Goal: Task Accomplishment & Management: Complete application form

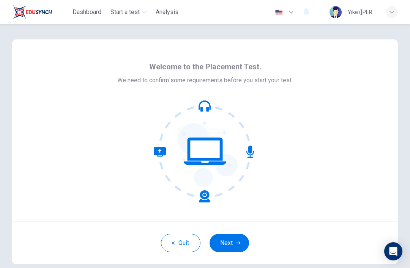
click at [222, 242] on button "Next" at bounding box center [229, 243] width 39 height 18
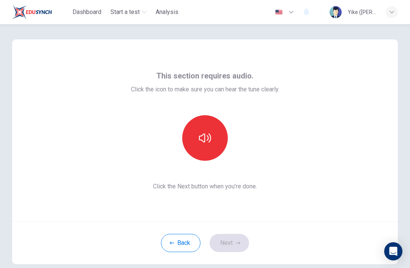
click at [208, 148] on button "button" at bounding box center [205, 138] width 46 height 46
click at [236, 244] on icon "button" at bounding box center [238, 243] width 5 height 5
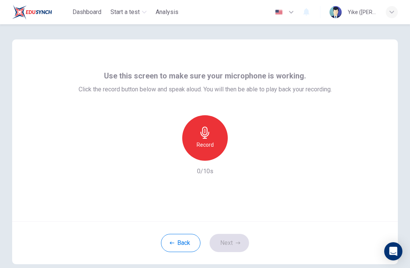
click at [212, 143] on h6 "Record" at bounding box center [205, 144] width 17 height 9
click at [214, 148] on div "Stop" at bounding box center [205, 138] width 46 height 46
click at [239, 155] on icon "button" at bounding box center [240, 155] width 3 height 5
click at [239, 153] on icon "button" at bounding box center [240, 155] width 8 height 8
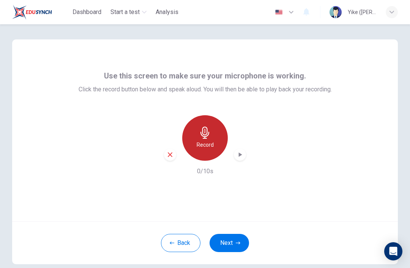
click at [208, 144] on h6 "Record" at bounding box center [205, 144] width 17 height 9
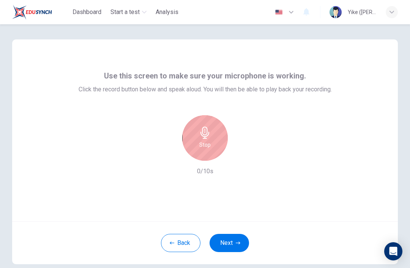
click at [206, 142] on h6 "Stop" at bounding box center [204, 144] width 11 height 9
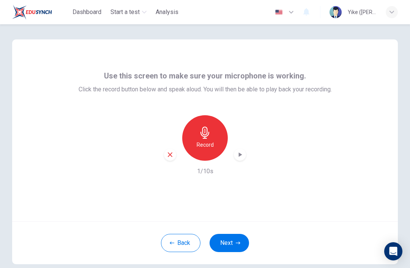
click at [241, 151] on icon "button" at bounding box center [240, 155] width 8 height 8
click at [224, 261] on div "Back Next" at bounding box center [205, 243] width 386 height 43
click at [232, 247] on button "Next" at bounding box center [229, 243] width 39 height 18
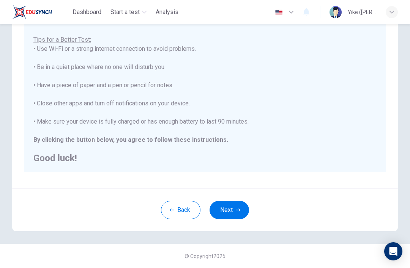
scroll to position [130, 0]
click at [233, 210] on button "Next" at bounding box center [229, 210] width 39 height 18
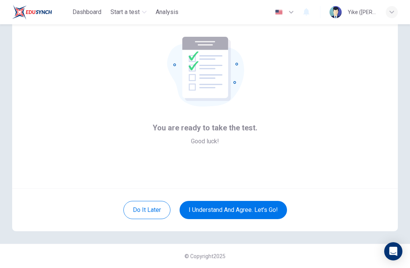
click at [275, 201] on button "I understand and agree. Let’s go!" at bounding box center [233, 210] width 107 height 18
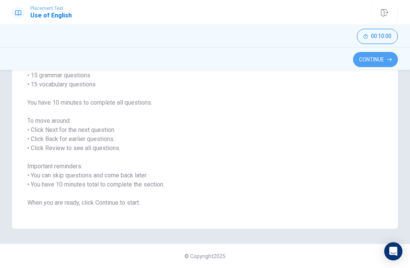
click at [288, 60] on button "Continue" at bounding box center [375, 59] width 45 height 15
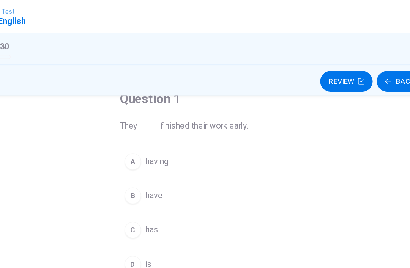
scroll to position [50, 0]
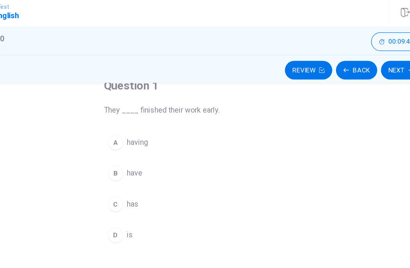
click at [144, 143] on div "B" at bounding box center [150, 143] width 12 height 12
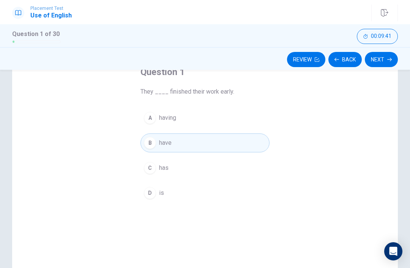
click at [288, 58] on button "Next" at bounding box center [381, 59] width 33 height 15
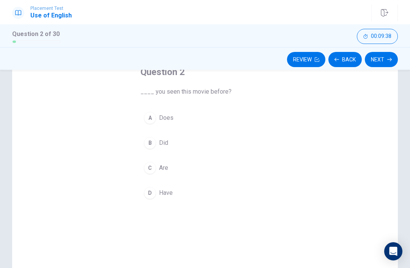
click at [288, 60] on button "Back" at bounding box center [344, 59] width 33 height 15
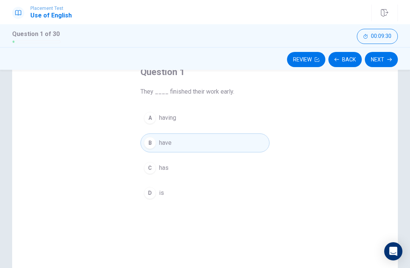
click at [288, 61] on button "Next" at bounding box center [381, 59] width 33 height 15
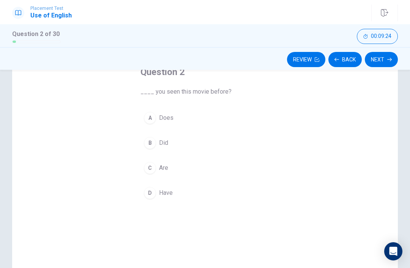
click at [175, 197] on button "D Have" at bounding box center [204, 193] width 129 height 19
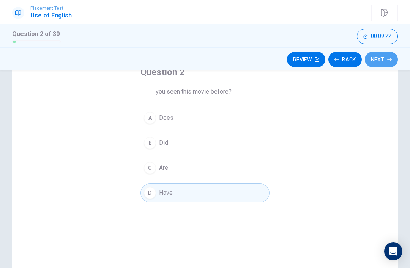
click at [288, 61] on button "Next" at bounding box center [381, 59] width 33 height 15
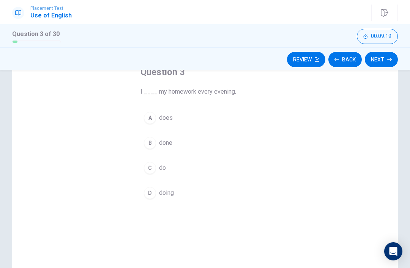
click at [187, 174] on button "C do" at bounding box center [204, 168] width 129 height 19
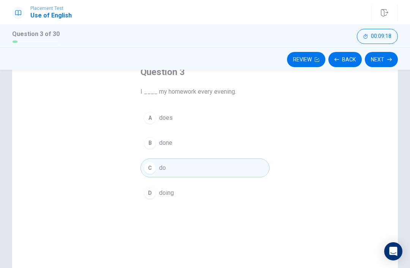
click at [288, 59] on button "Next" at bounding box center [381, 59] width 33 height 15
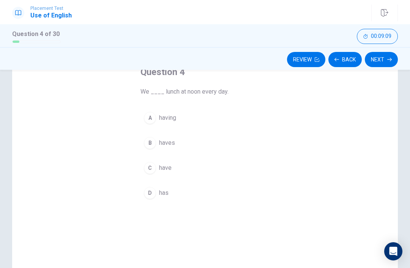
click at [182, 170] on button "C have" at bounding box center [204, 168] width 129 height 19
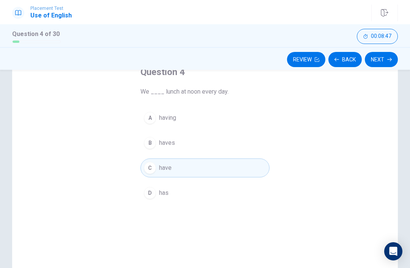
click at [288, 61] on button "Next" at bounding box center [381, 59] width 33 height 15
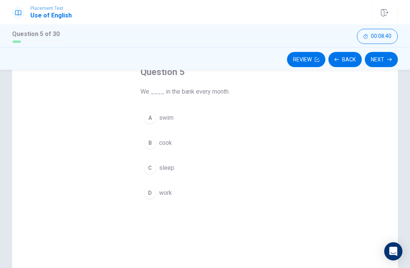
click at [148, 196] on div "D" at bounding box center [150, 193] width 12 height 12
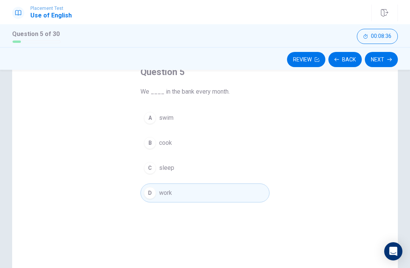
click at [288, 56] on button "Next" at bounding box center [381, 59] width 33 height 15
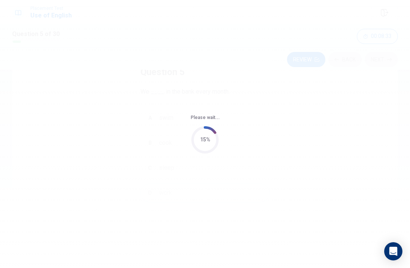
click at [53, 164] on div "Please wait... 15%" at bounding box center [205, 134] width 410 height 268
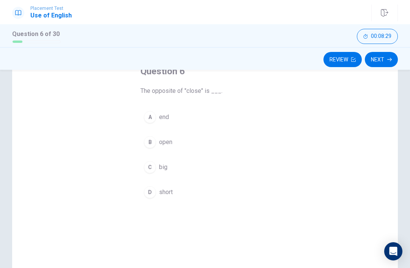
scroll to position [46, 0]
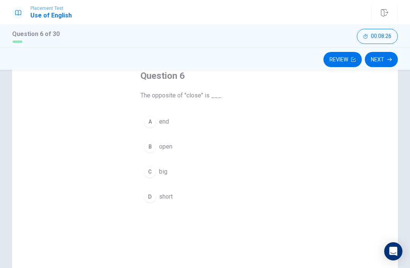
click at [147, 141] on div "B" at bounding box center [150, 147] width 12 height 12
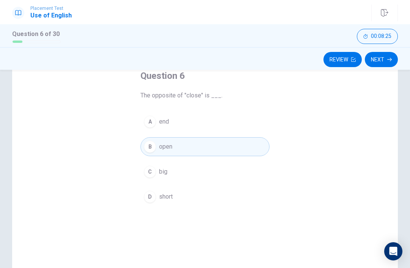
click at [288, 61] on button "Next" at bounding box center [381, 59] width 33 height 15
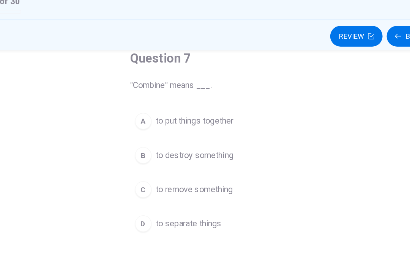
click at [193, 112] on button "A to put things together" at bounding box center [204, 121] width 129 height 19
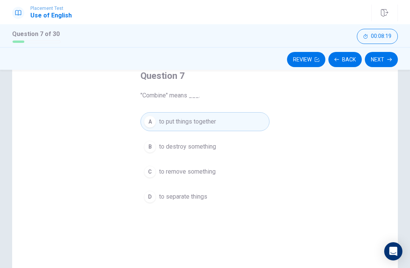
click at [288, 62] on button "Next" at bounding box center [381, 59] width 33 height 15
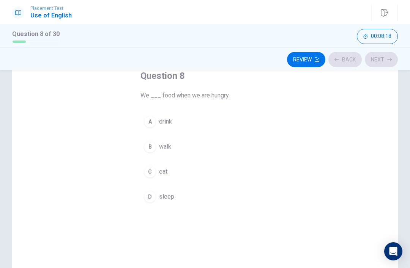
click at [288, 59] on button "Review" at bounding box center [306, 59] width 38 height 15
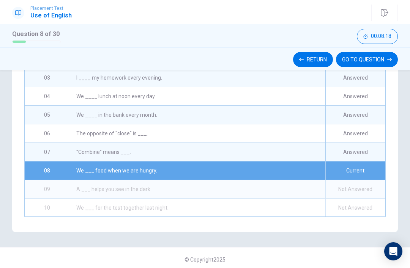
scroll to position [161, 0]
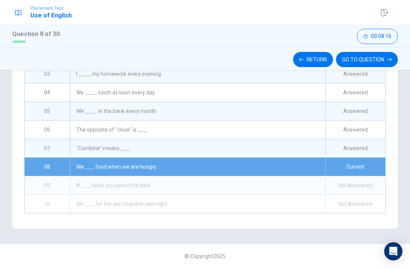
click at [288, 58] on button "GO TO QUESTION" at bounding box center [367, 59] width 62 height 15
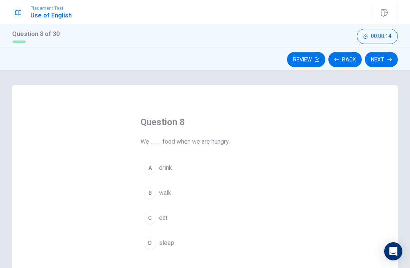
scroll to position [0, 0]
click at [288, 63] on button "Back" at bounding box center [344, 59] width 33 height 15
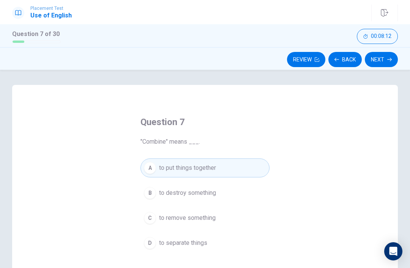
click at [288, 61] on button "Next" at bounding box center [381, 59] width 33 height 15
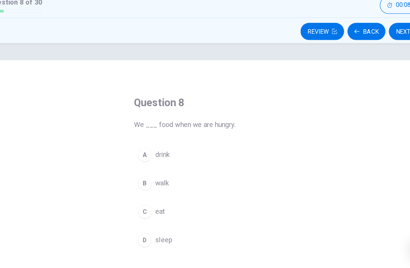
click at [140, 209] on button "C eat" at bounding box center [204, 218] width 129 height 19
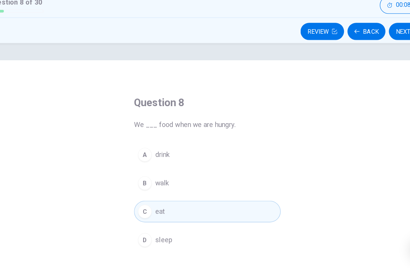
click at [288, 52] on button "Next" at bounding box center [381, 59] width 33 height 15
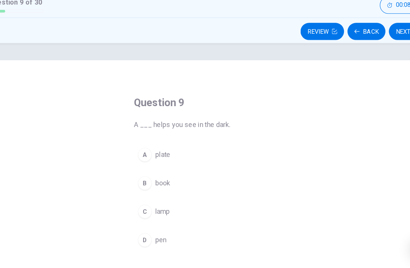
click at [288, 52] on button "Back" at bounding box center [344, 59] width 33 height 15
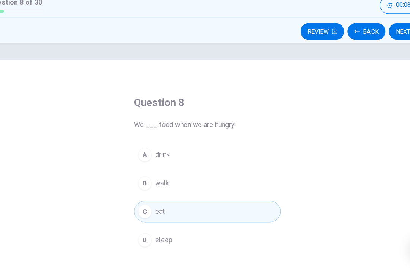
click at [288, 52] on button "Next" at bounding box center [381, 59] width 33 height 15
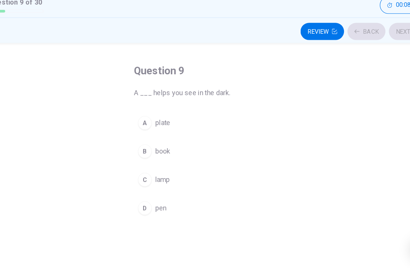
scroll to position [29, 0]
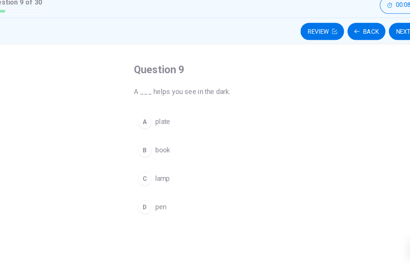
click at [144, 183] on div "C" at bounding box center [150, 189] width 12 height 12
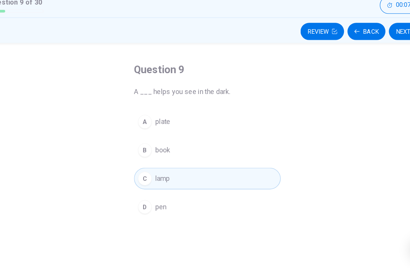
click at [288, 52] on button "Next" at bounding box center [381, 59] width 33 height 15
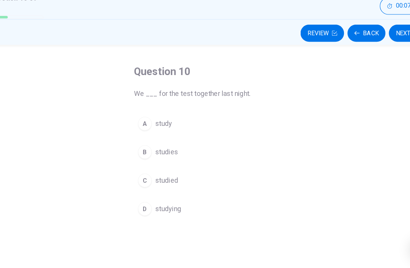
click at [157, 181] on button "C studied" at bounding box center [204, 190] width 129 height 19
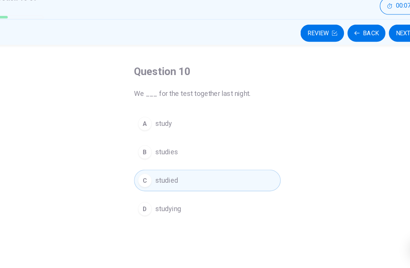
click at [288, 54] on button "Next" at bounding box center [381, 61] width 33 height 15
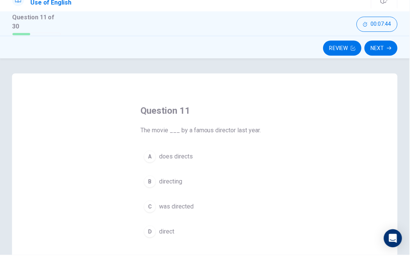
scroll to position [0, 0]
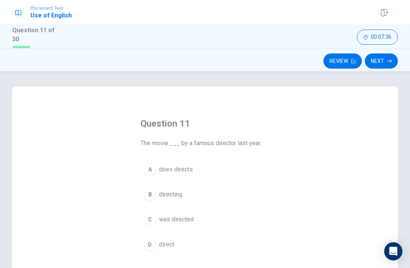
click at [205, 222] on button "C was directed" at bounding box center [204, 219] width 129 height 19
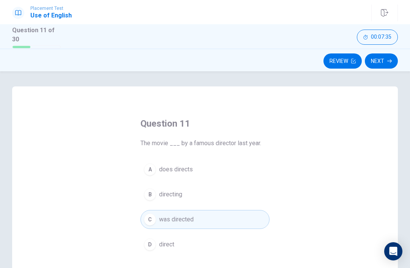
click at [288, 58] on button "Next" at bounding box center [381, 61] width 33 height 15
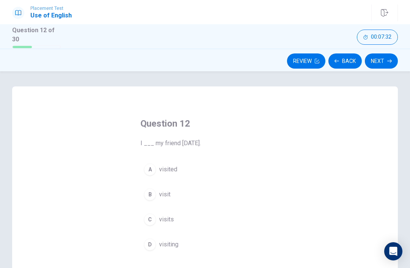
click at [186, 169] on button "A visited" at bounding box center [204, 169] width 129 height 19
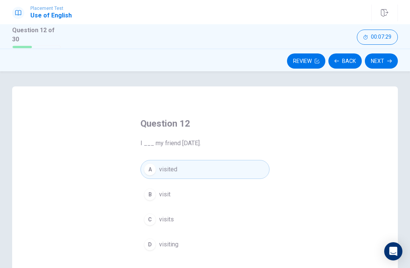
click at [288, 58] on button "Next" at bounding box center [381, 61] width 33 height 15
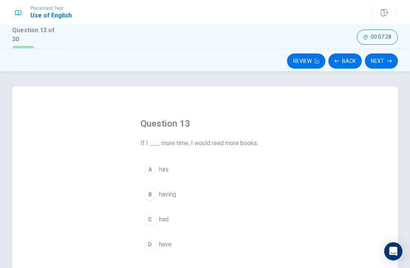
click at [288, 59] on button "Back" at bounding box center [344, 61] width 33 height 15
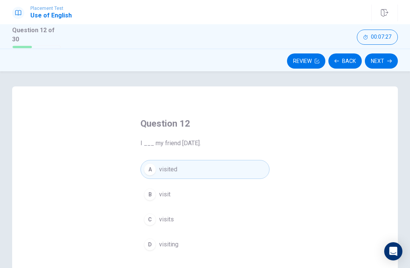
click at [288, 60] on button "Next" at bounding box center [381, 61] width 33 height 15
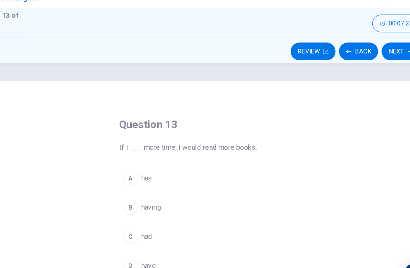
click at [144, 235] on button "D have" at bounding box center [204, 244] width 129 height 19
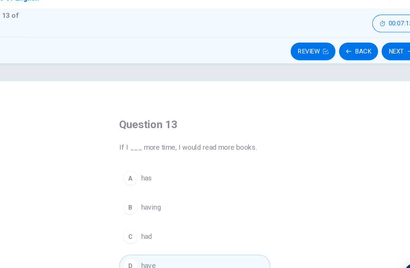
click at [288, 54] on button "Next" at bounding box center [381, 61] width 33 height 15
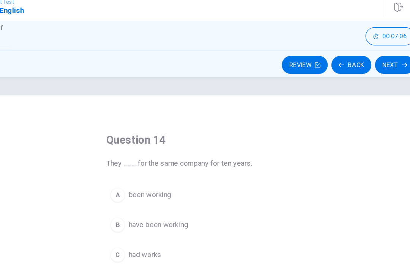
click at [163, 188] on button "B have been working" at bounding box center [204, 194] width 129 height 19
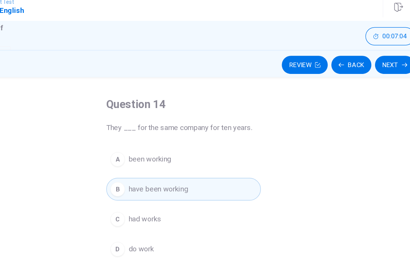
scroll to position [31, 0]
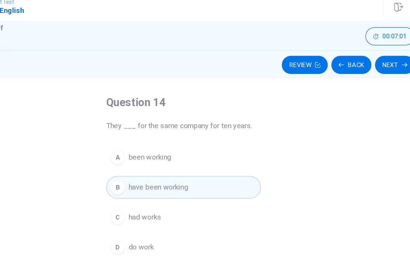
click at [288, 54] on button "Next" at bounding box center [381, 61] width 33 height 15
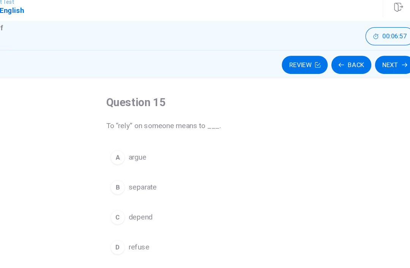
click at [140, 182] on button "C depend" at bounding box center [204, 188] width 129 height 19
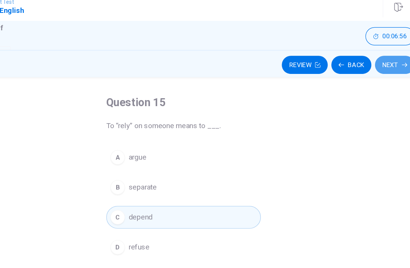
click at [288, 54] on button "Next" at bounding box center [381, 61] width 33 height 15
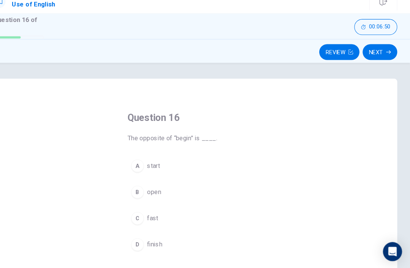
scroll to position [0, 0]
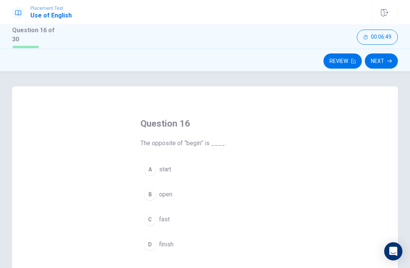
click at [171, 245] on span "finish" at bounding box center [166, 244] width 14 height 9
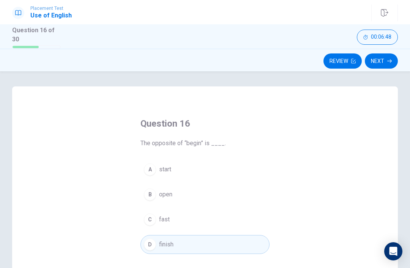
click at [288, 61] on button "Next" at bounding box center [381, 61] width 33 height 15
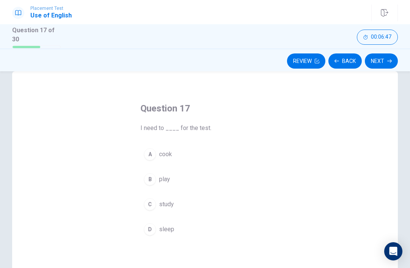
scroll to position [16, 0]
click at [180, 201] on button "C study" at bounding box center [204, 204] width 129 height 19
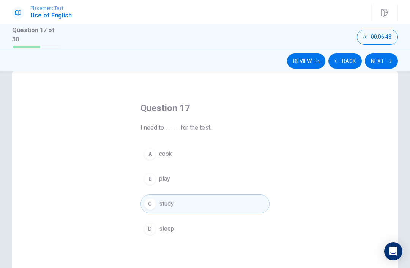
click at [288, 58] on button "Next" at bounding box center [381, 61] width 33 height 15
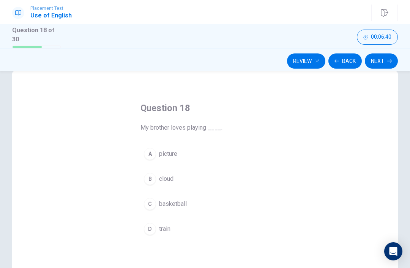
click at [197, 205] on button "C basketball" at bounding box center [204, 204] width 129 height 19
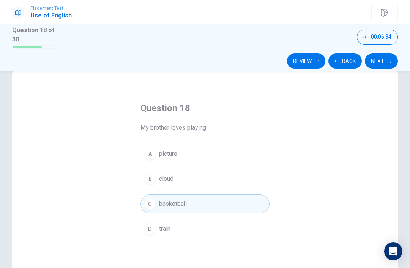
click at [288, 62] on button "Next" at bounding box center [381, 61] width 33 height 15
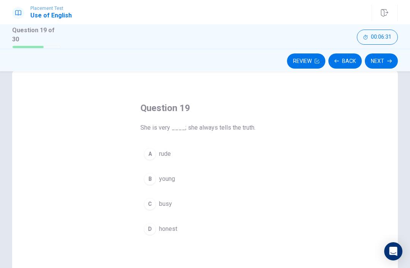
click at [180, 233] on button "D honest" at bounding box center [204, 229] width 129 height 19
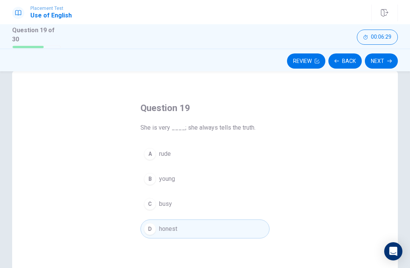
click at [288, 61] on button "Next" at bounding box center [381, 61] width 33 height 15
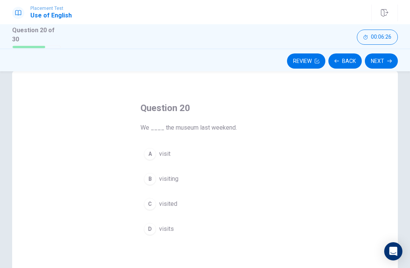
click at [181, 205] on button "C visited" at bounding box center [204, 204] width 129 height 19
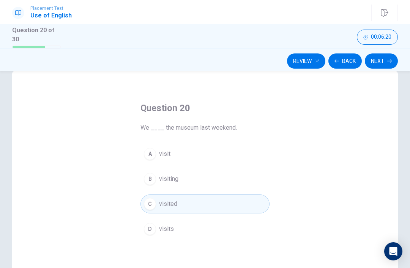
click at [288, 59] on button "Next" at bounding box center [381, 61] width 33 height 15
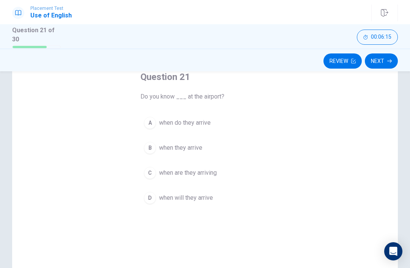
scroll to position [49, 0]
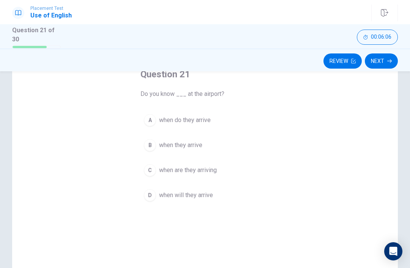
click at [231, 126] on button "A when do they arrive" at bounding box center [204, 120] width 129 height 19
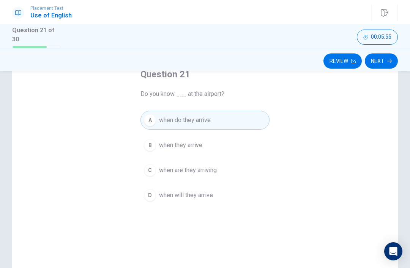
click at [288, 61] on button "Next" at bounding box center [381, 61] width 33 height 15
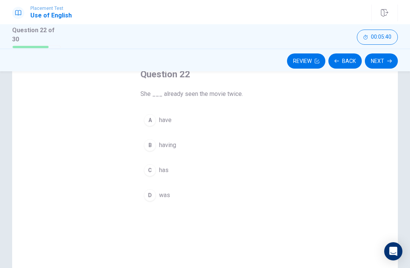
click at [288, 178] on div "Question 22 She ___ already seen the movie twice. A have B having C has D was" at bounding box center [205, 169] width 386 height 264
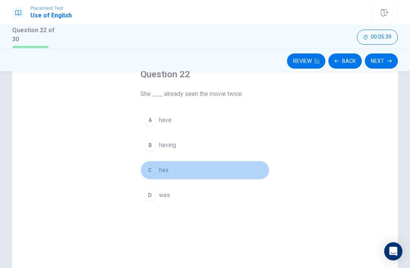
click at [164, 178] on button "C has" at bounding box center [204, 170] width 129 height 19
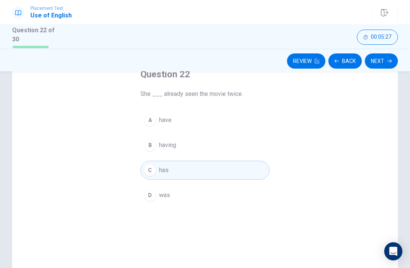
click at [288, 55] on button "Next" at bounding box center [381, 61] width 33 height 15
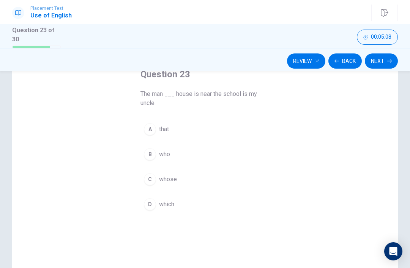
click at [183, 178] on button "C whose" at bounding box center [204, 179] width 129 height 19
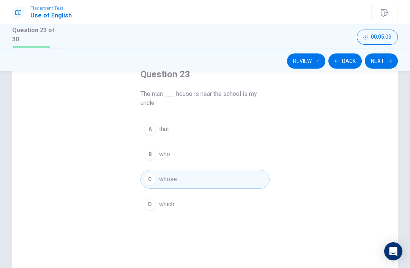
click at [288, 60] on button "Next" at bounding box center [381, 61] width 33 height 15
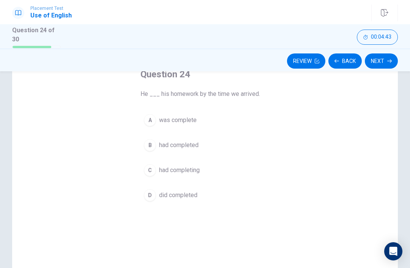
click at [288, 147] on div "Question 24 He ___ his homework by the time we arrived. A was complete B had co…" at bounding box center [205, 169] width 386 height 264
click at [180, 144] on span "had completed" at bounding box center [178, 145] width 39 height 9
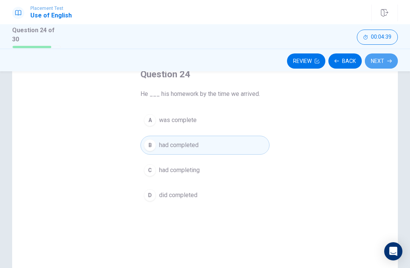
click at [288, 55] on button "Next" at bounding box center [381, 61] width 33 height 15
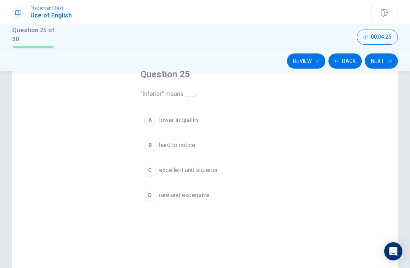
click at [288, 176] on div "Question 25 “Inferior” means ___. A lower in quality B hard to notice C excelle…" at bounding box center [205, 169] width 386 height 264
click at [222, 172] on button "C excellent and superior" at bounding box center [204, 170] width 129 height 19
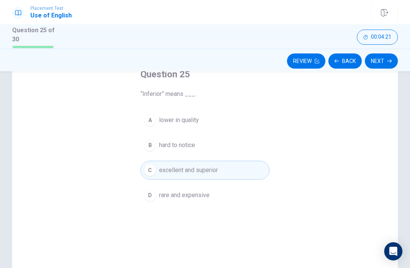
click at [288, 57] on button "Next" at bounding box center [381, 61] width 33 height 15
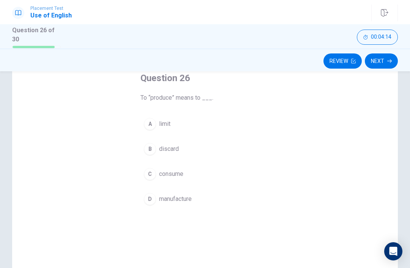
scroll to position [47, 0]
click at [288, 197] on div "Question 26 To “produce” means to ___. A limit B discard C consume D manufacture" at bounding box center [205, 171] width 386 height 264
click at [187, 196] on span "manufacture" at bounding box center [175, 197] width 33 height 9
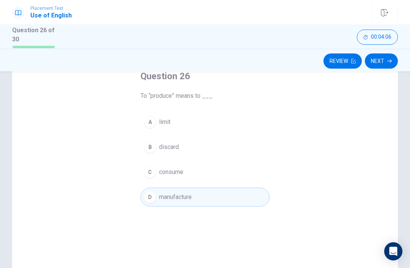
click at [288, 60] on button "Next" at bounding box center [381, 61] width 33 height 15
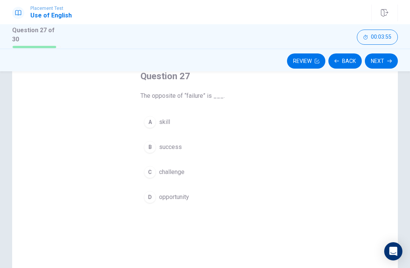
click at [193, 202] on button "D opportunity" at bounding box center [204, 197] width 129 height 19
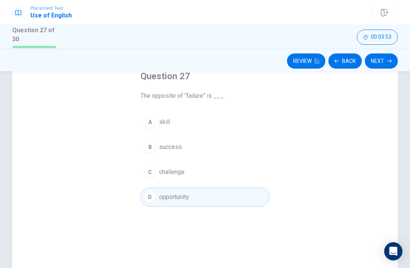
click at [218, 147] on button "B success" at bounding box center [204, 147] width 129 height 19
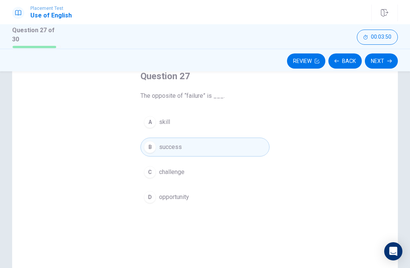
click at [288, 57] on button "Next" at bounding box center [381, 61] width 33 height 15
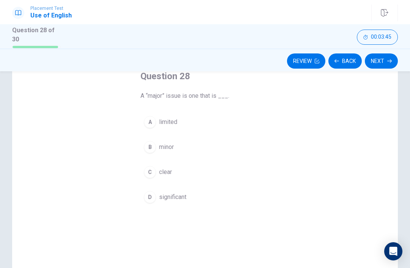
click at [288, 55] on button "Back" at bounding box center [344, 61] width 33 height 15
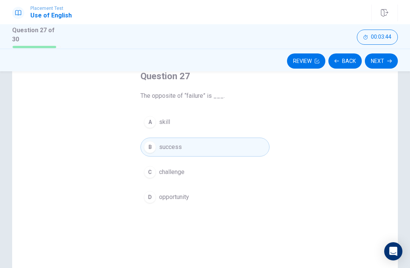
click at [288, 61] on button "Next" at bounding box center [381, 61] width 33 height 15
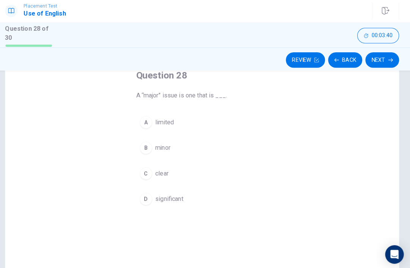
click at [288, 60] on button "Back" at bounding box center [344, 61] width 33 height 15
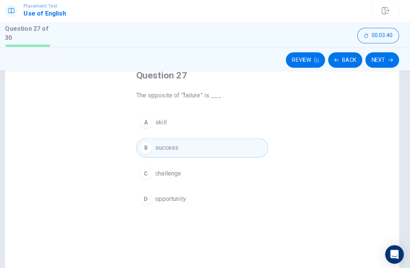
click at [288, 58] on button "Next" at bounding box center [381, 61] width 33 height 15
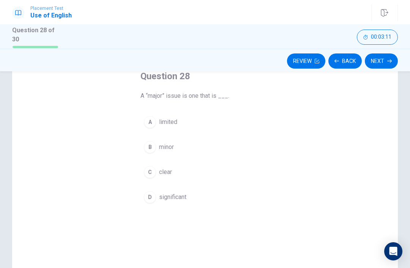
click at [284, 197] on div "Question 28 A “major” issue is one that is ___. A limited B minor C clear D sig…" at bounding box center [204, 138] width 159 height 161
click at [185, 196] on span "significant" at bounding box center [172, 197] width 27 height 9
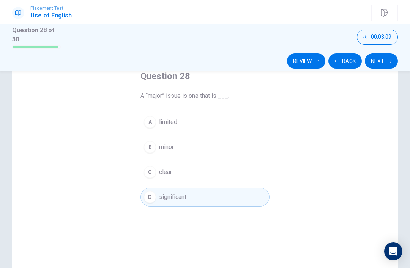
click at [288, 58] on button "Next" at bounding box center [381, 61] width 33 height 15
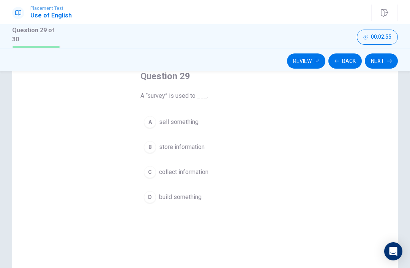
click at [288, 169] on div "Question 29 A “survey” is used to ___. A sell something B store information C c…" at bounding box center [205, 171] width 386 height 264
click at [186, 178] on button "C collect information" at bounding box center [204, 172] width 129 height 19
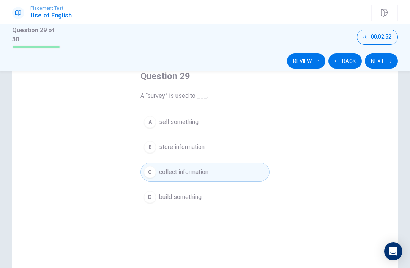
click at [288, 58] on button "Next" at bounding box center [381, 61] width 33 height 15
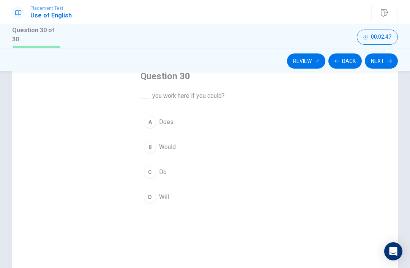
click at [186, 149] on button "B Would" at bounding box center [204, 147] width 129 height 19
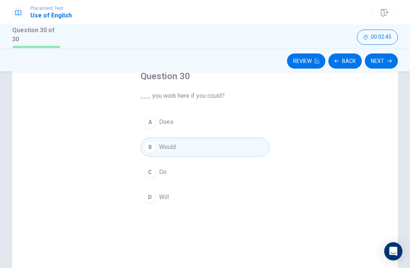
click at [288, 59] on button "Next" at bounding box center [381, 61] width 33 height 15
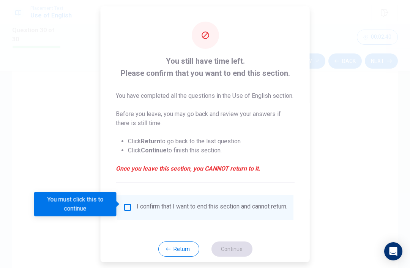
click at [130, 203] on input "You must click this to continue" at bounding box center [127, 207] width 9 height 9
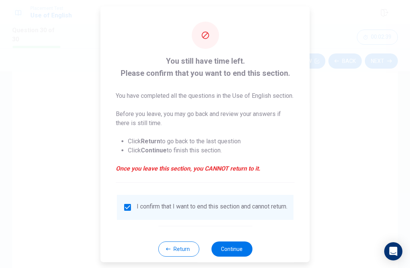
click at [130, 203] on input "checkbox" at bounding box center [127, 207] width 9 height 9
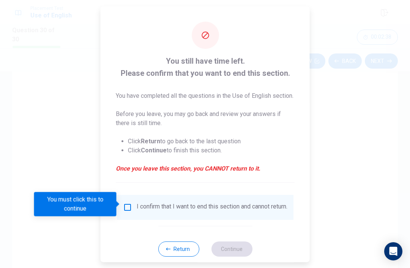
click at [179, 255] on button "Return" at bounding box center [178, 248] width 41 height 15
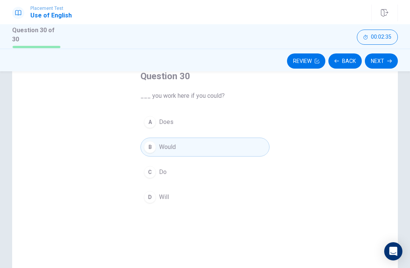
click at [288, 56] on button "Back" at bounding box center [344, 61] width 33 height 15
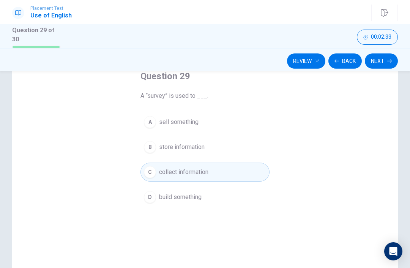
click at [288, 55] on button "Back" at bounding box center [344, 61] width 33 height 15
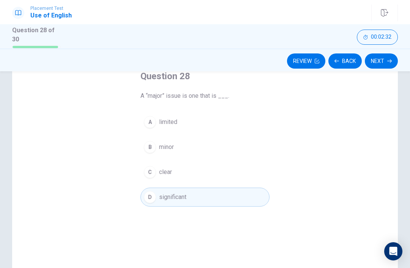
click at [288, 59] on button "Back" at bounding box center [344, 61] width 33 height 15
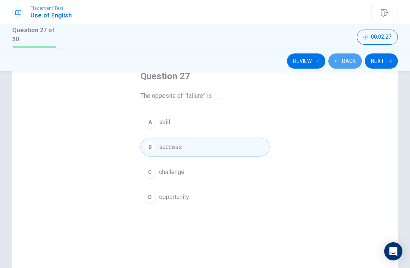
click at [288, 56] on button "Back" at bounding box center [344, 61] width 33 height 15
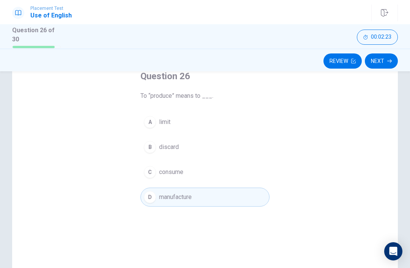
click at [288, 60] on button "Review" at bounding box center [342, 61] width 38 height 15
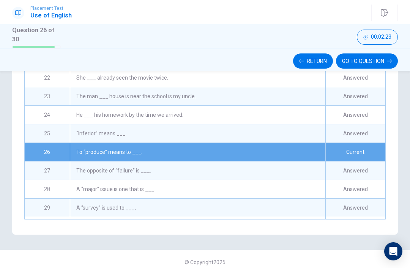
scroll to position [388, 0]
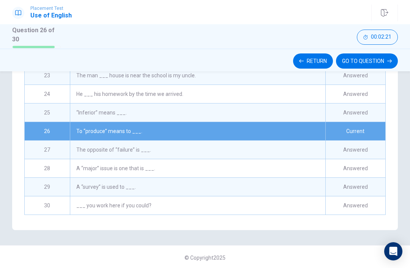
click at [288, 61] on button "Return" at bounding box center [313, 61] width 40 height 15
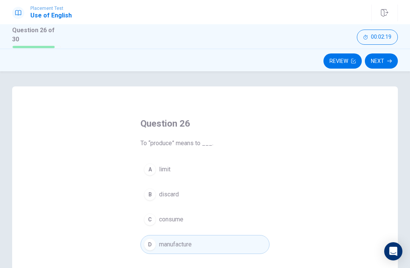
scroll to position [0, 0]
click at [288, 58] on button "Next" at bounding box center [381, 61] width 33 height 15
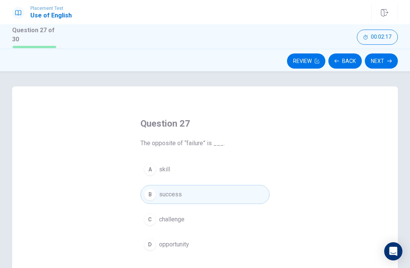
click at [288, 57] on button "Next" at bounding box center [381, 61] width 33 height 15
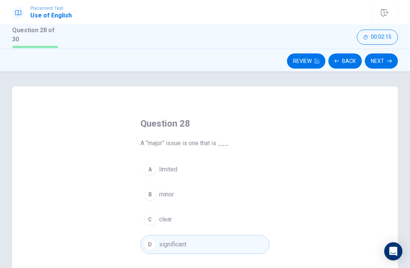
click at [288, 61] on button "Back" at bounding box center [344, 61] width 33 height 15
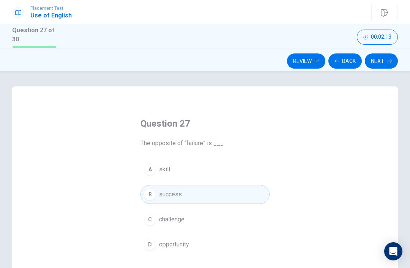
click at [288, 60] on button "Next" at bounding box center [381, 61] width 33 height 15
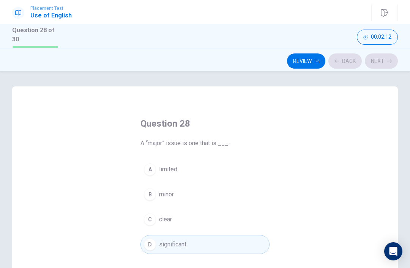
click at [288, 58] on div "Review Back Next" at bounding box center [205, 61] width 386 height 14
click at [288, 59] on icon "button" at bounding box center [389, 61] width 5 height 5
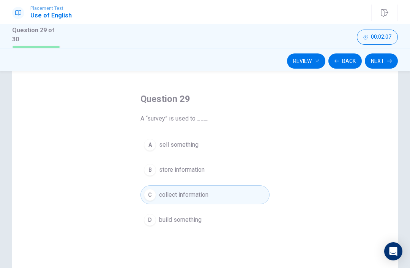
scroll to position [25, 0]
click at [288, 55] on button "Next" at bounding box center [381, 61] width 33 height 15
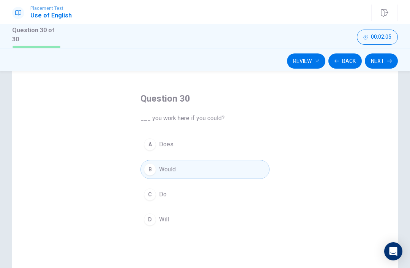
click at [288, 59] on button "Next" at bounding box center [381, 61] width 33 height 15
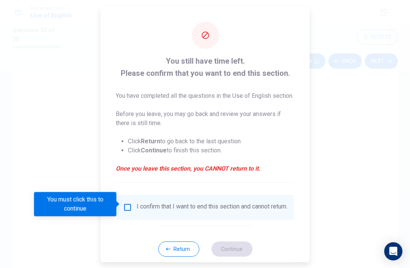
click at [129, 203] on input "You must click this to continue" at bounding box center [127, 207] width 9 height 9
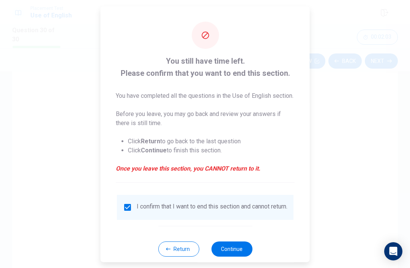
click at [241, 251] on button "Continue" at bounding box center [231, 248] width 41 height 15
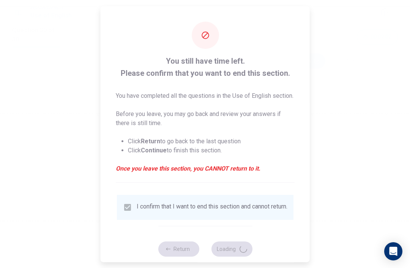
click at [288, 170] on div at bounding box center [205, 134] width 410 height 268
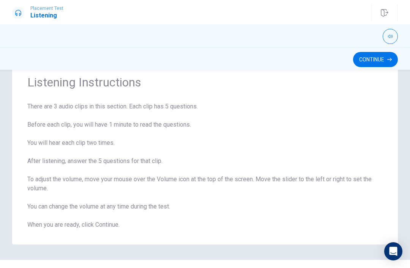
scroll to position [27, 0]
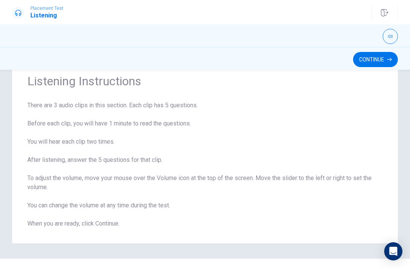
click at [288, 118] on span "There are 3 audio clips in this section. Each clip has 5 questions. Before each…" at bounding box center [204, 165] width 355 height 128
click at [288, 120] on span "There are 3 audio clips in this section. Each clip has 5 questions. Before each…" at bounding box center [204, 165] width 355 height 128
click at [288, 121] on span "There are 3 audio clips in this section. Each clip has 5 questions. Before each…" at bounding box center [204, 165] width 355 height 128
click at [288, 122] on span "There are 3 audio clips in this section. Each clip has 5 questions. Before each…" at bounding box center [204, 165] width 355 height 128
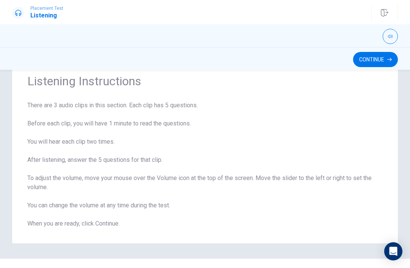
click at [288, 122] on span "There are 3 audio clips in this section. Each clip has 5 questions. Before each…" at bounding box center [204, 165] width 355 height 128
click at [288, 121] on span "There are 3 audio clips in this section. Each clip has 5 questions. Before each…" at bounding box center [204, 165] width 355 height 128
click at [288, 118] on span "There are 3 audio clips in this section. Each clip has 5 questions. Before each…" at bounding box center [204, 165] width 355 height 128
click at [288, 66] on button "Continue" at bounding box center [375, 59] width 45 height 15
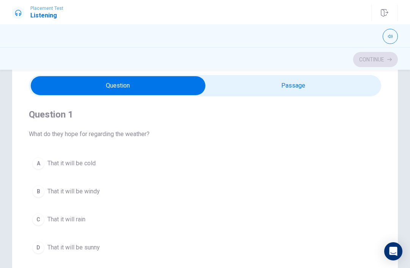
type input "0"
click at [288, 93] on input "checkbox" at bounding box center [118, 85] width 528 height 19
checkbox input "true"
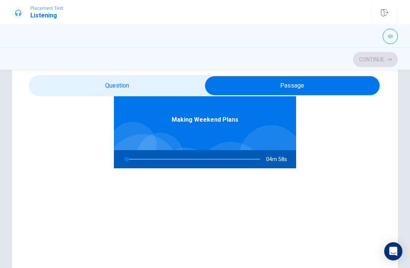
scroll to position [42, 0]
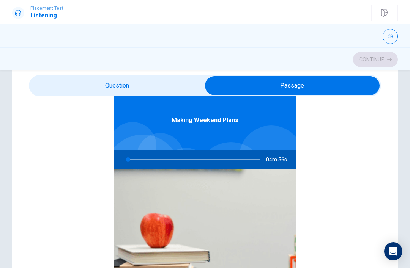
type input "2"
click at [170, 85] on input "checkbox" at bounding box center [292, 85] width 528 height 19
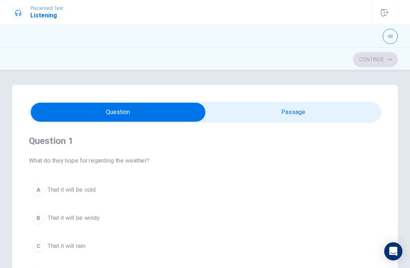
scroll to position [0, 0]
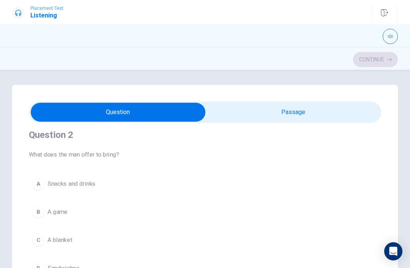
click at [39, 186] on div "A" at bounding box center [38, 184] width 12 height 12
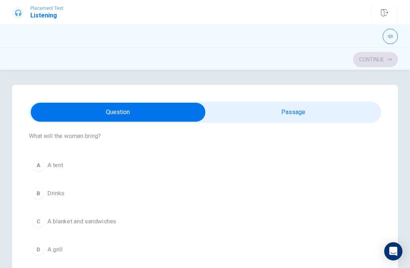
scroll to position [369, 0]
click at [41, 223] on div "C" at bounding box center [38, 223] width 12 height 12
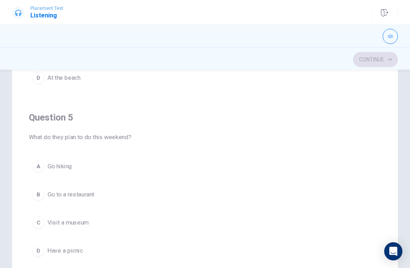
scroll to position [102, 0]
click at [36, 166] on div "A" at bounding box center [38, 165] width 12 height 12
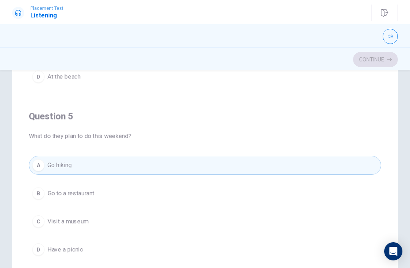
click at [32, 251] on button "D Have a picnic" at bounding box center [205, 249] width 352 height 19
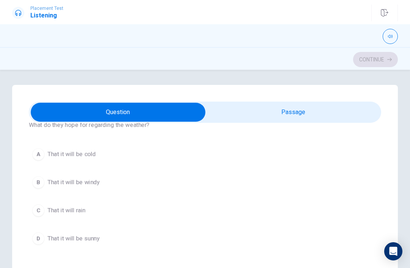
scroll to position [40, 0]
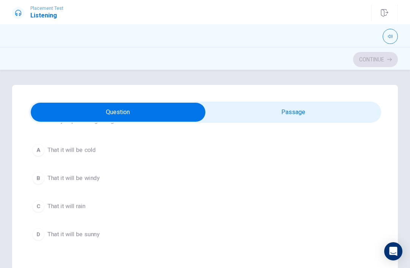
click at [288, 107] on input "checkbox" at bounding box center [118, 112] width 528 height 19
checkbox input "true"
type input "41"
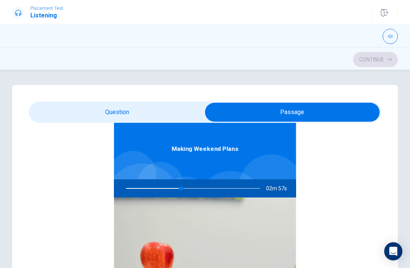
click at [74, 106] on input "checkbox" at bounding box center [292, 112] width 528 height 19
checkbox input "false"
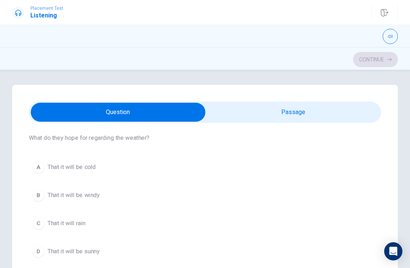
scroll to position [22, 0]
click at [40, 252] on div "D" at bounding box center [38, 252] width 12 height 12
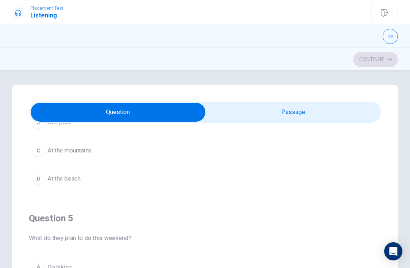
type input "44"
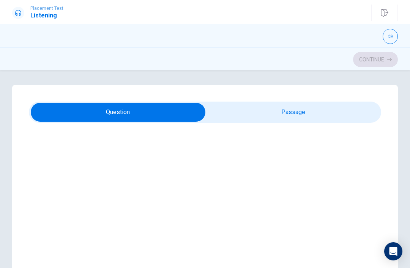
checkbox input "true"
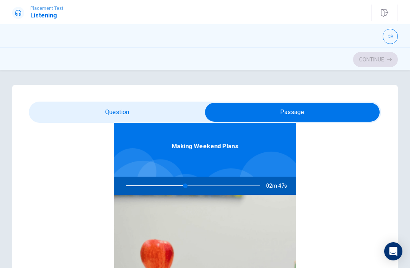
scroll to position [43, 0]
type input "45"
click at [151, 105] on input "checkbox" at bounding box center [292, 112] width 528 height 19
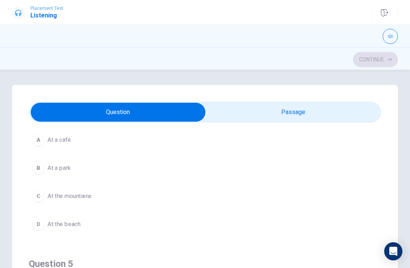
scroll to position [570, 0]
click at [217, 138] on button "A At a café" at bounding box center [205, 139] width 352 height 19
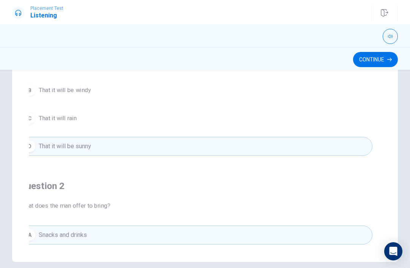
scroll to position [0, 0]
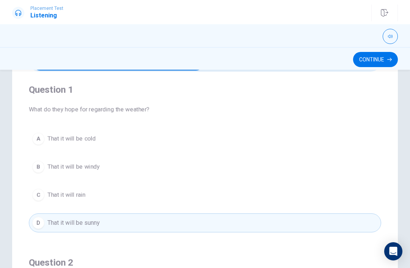
click at [288, 176] on button "B That it will be windy" at bounding box center [205, 167] width 352 height 19
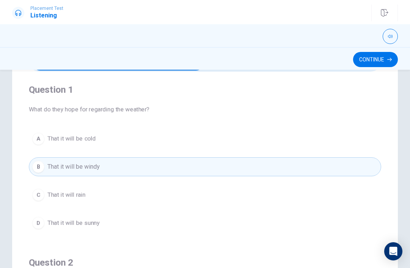
click at [288, 221] on button "D That it will be sunny" at bounding box center [205, 223] width 352 height 19
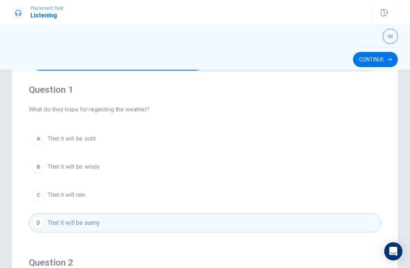
click at [288, 56] on button "Continue" at bounding box center [375, 59] width 45 height 15
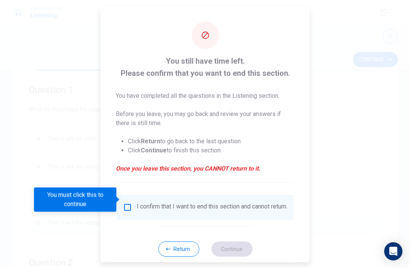
click at [128, 203] on input "You must click this to continue" at bounding box center [127, 207] width 9 height 9
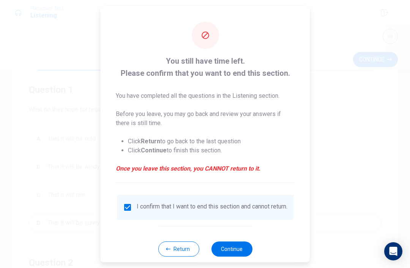
click at [186, 250] on button "Return" at bounding box center [178, 248] width 41 height 15
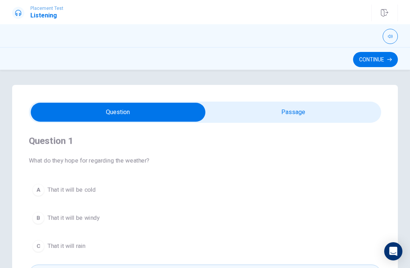
scroll to position [0, 0]
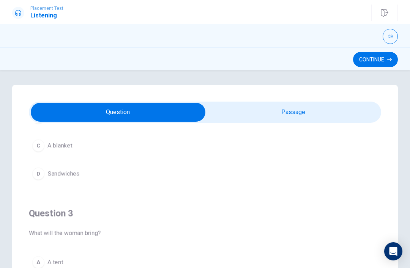
click at [288, 113] on input "checkbox" at bounding box center [118, 112] width 528 height 19
checkbox input "true"
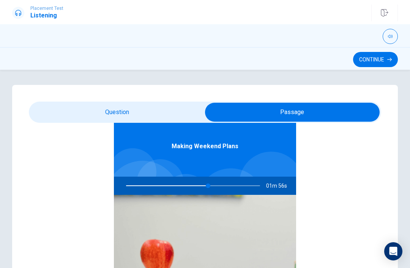
scroll to position [43, 0]
type input "62"
click at [212, 187] on div at bounding box center [191, 186] width 149 height 18
click at [162, 107] on input "checkbox" at bounding box center [292, 112] width 528 height 19
checkbox input "false"
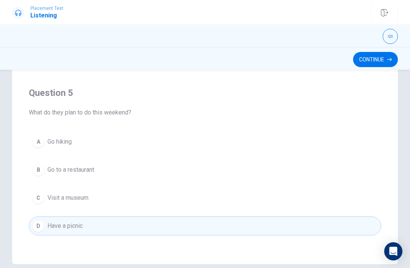
scroll to position [140, 0]
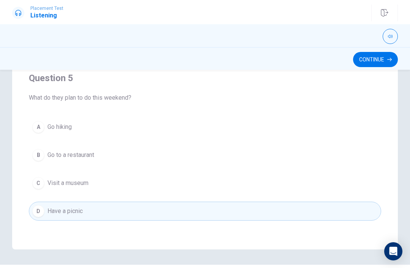
click at [252, 132] on button "A Go hiking" at bounding box center [205, 127] width 352 height 19
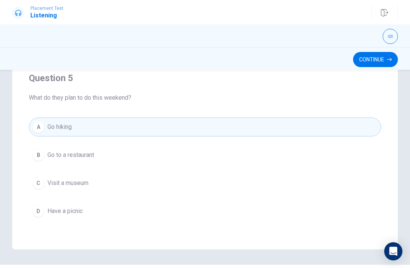
click at [218, 212] on button "D Have a picnic" at bounding box center [205, 211] width 352 height 19
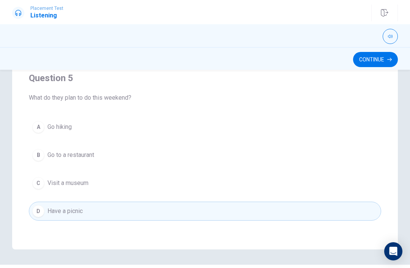
click at [288, 56] on button "Continue" at bounding box center [375, 59] width 45 height 15
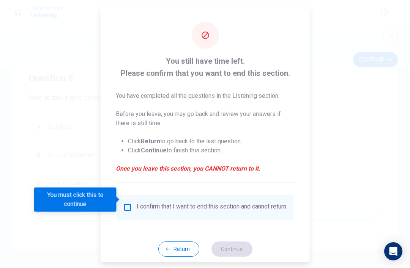
click at [127, 203] on input "You must click this to continue" at bounding box center [127, 207] width 9 height 9
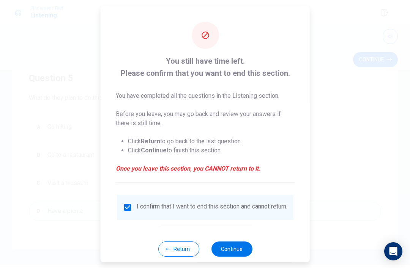
click at [232, 252] on button "Continue" at bounding box center [231, 248] width 41 height 15
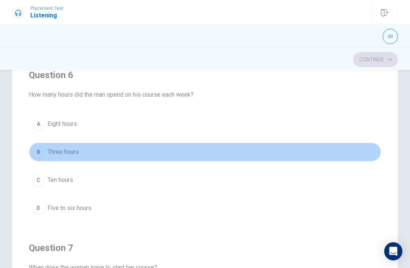
scroll to position [0, 0]
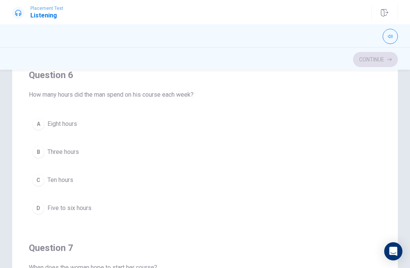
click at [120, 211] on button "D Five to six hours" at bounding box center [205, 208] width 352 height 19
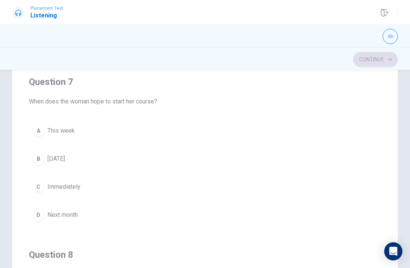
scroll to position [167, 0]
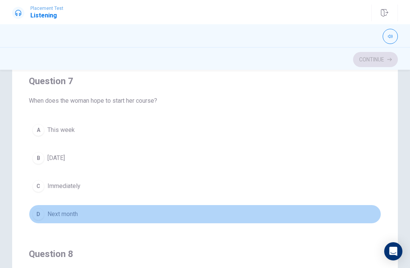
click at [147, 217] on button "D Next month" at bounding box center [205, 214] width 352 height 19
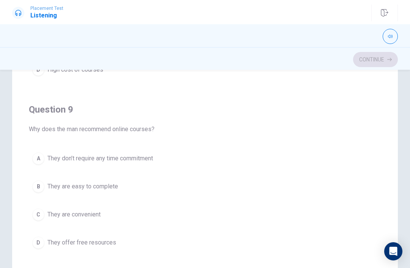
scroll to position [501, 0]
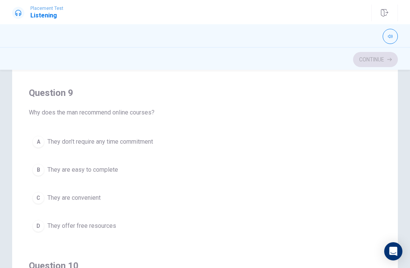
click at [165, 200] on button "C They are convenient" at bounding box center [205, 198] width 352 height 19
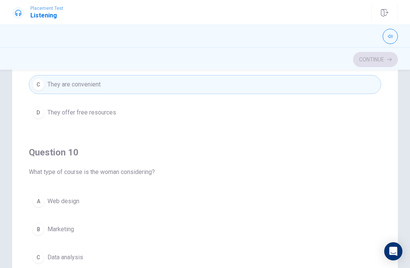
scroll to position [652, 0]
click at [119, 251] on button "C Data analysis" at bounding box center [205, 257] width 352 height 19
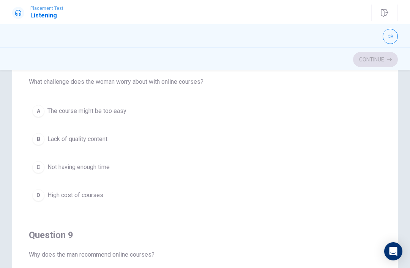
scroll to position [347, 0]
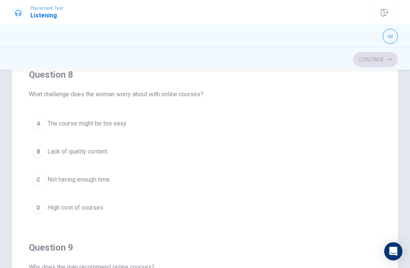
click at [127, 183] on button "C Not having enough time" at bounding box center [205, 179] width 352 height 19
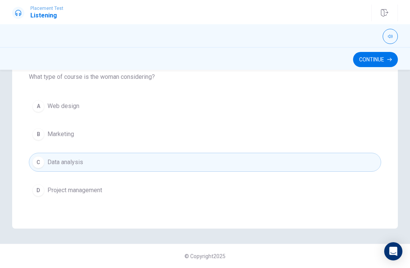
scroll to position [161, 0]
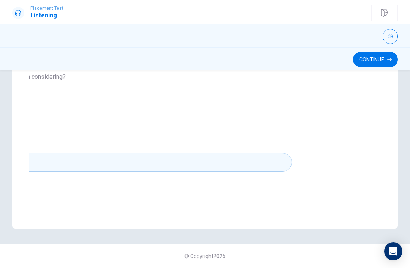
type input "69"
checkbox input "true"
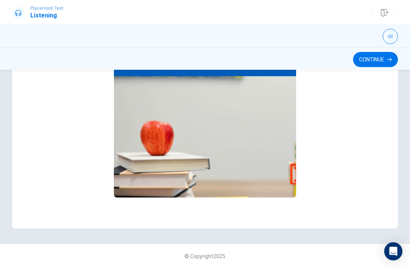
scroll to position [0, 0]
type input "71"
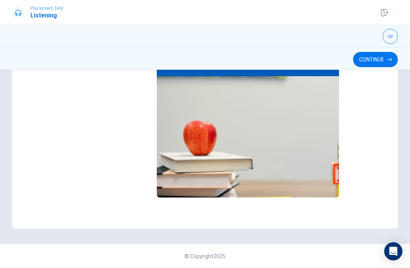
checkbox input "false"
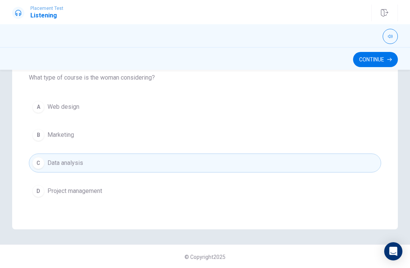
scroll to position [615, 0]
click at [288, 62] on button "Continue" at bounding box center [375, 59] width 45 height 15
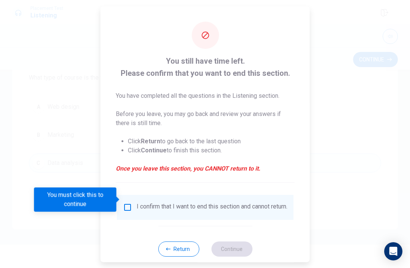
click at [130, 203] on input "You must click this to continue" at bounding box center [127, 207] width 9 height 9
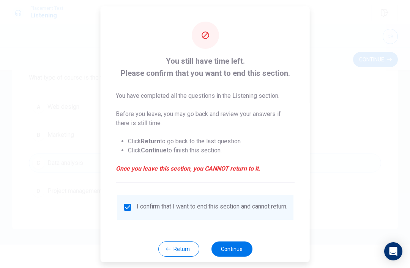
click at [243, 246] on button "Continue" at bounding box center [231, 248] width 41 height 15
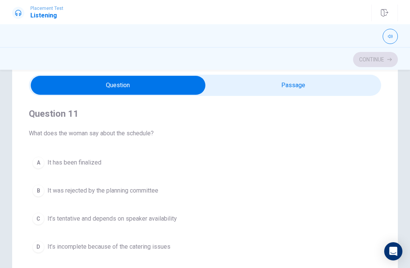
scroll to position [1, 0]
click at [195, 224] on button "C It’s tentative and depends on speaker availability" at bounding box center [205, 218] width 352 height 19
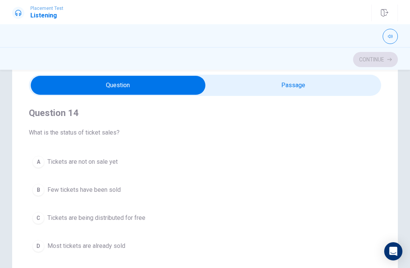
scroll to position [525, 0]
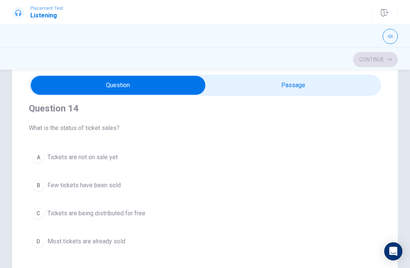
click at [160, 249] on button "D Most tickets are already sold" at bounding box center [205, 241] width 352 height 19
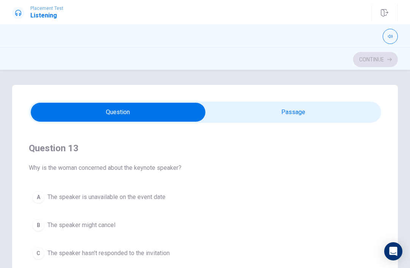
scroll to position [356, 0]
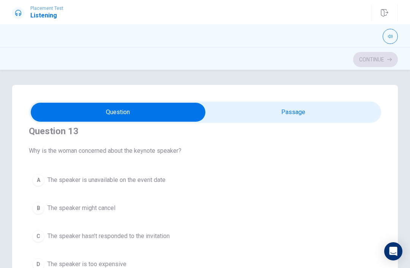
click at [186, 181] on button "A The speaker is unavailable on the event date" at bounding box center [205, 180] width 352 height 19
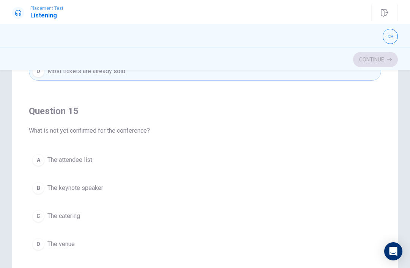
scroll to position [107, 0]
click at [192, 188] on button "B The keynote speaker" at bounding box center [205, 188] width 352 height 19
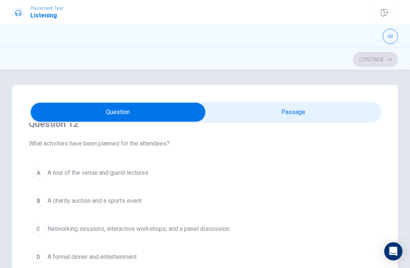
scroll to position [190, 0]
click at [162, 172] on button "A A tour of the venue and guest lectures" at bounding box center [205, 173] width 352 height 19
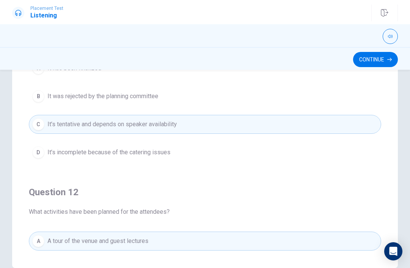
scroll to position [0, 0]
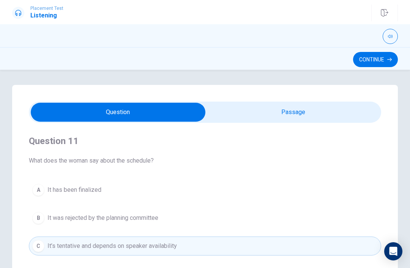
click at [170, 182] on div "Question 11 What does the woman say about the schedule? A It has been finalized…" at bounding box center [205, 209] width 352 height 173
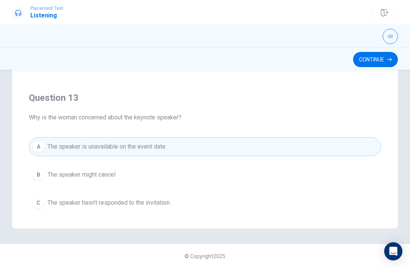
scroll to position [228, 0]
click at [288, 62] on button "Continue" at bounding box center [375, 59] width 45 height 15
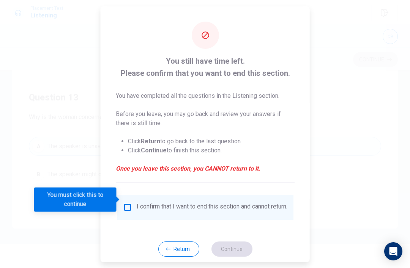
click at [131, 203] on input "You must click this to continue" at bounding box center [127, 207] width 9 height 9
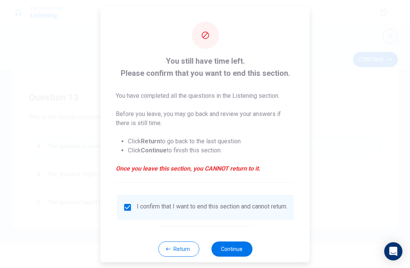
click at [228, 249] on button "Continue" at bounding box center [231, 248] width 41 height 15
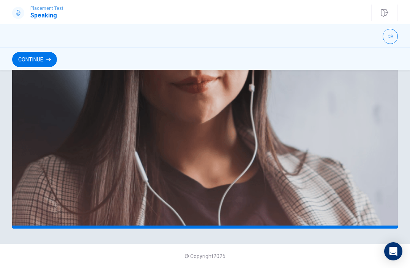
scroll to position [169, 0]
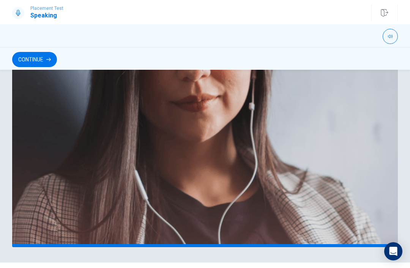
click at [28, 61] on button "Continue" at bounding box center [34, 59] width 45 height 15
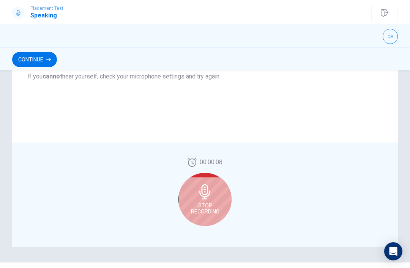
click at [204, 206] on span "Stop Recording" at bounding box center [205, 209] width 28 height 12
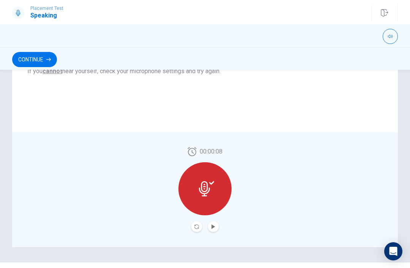
click at [210, 227] on button "Play Audio" at bounding box center [213, 227] width 11 height 11
click at [203, 203] on div at bounding box center [204, 188] width 53 height 53
click at [213, 226] on icon "Pause Audio" at bounding box center [213, 227] width 5 height 5
click at [213, 200] on div at bounding box center [204, 188] width 53 height 53
click at [215, 227] on icon "Play Audio" at bounding box center [213, 227] width 5 height 5
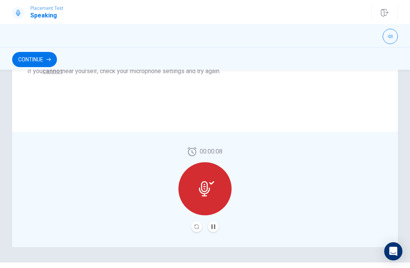
click at [207, 191] on icon at bounding box center [206, 188] width 15 height 15
click at [199, 225] on button "Record Again" at bounding box center [196, 227] width 11 height 11
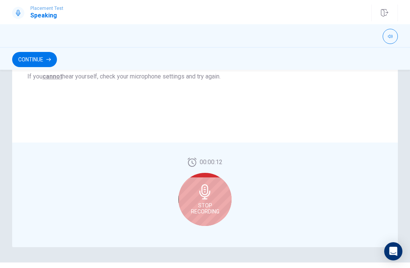
click at [207, 208] on span "Stop Recording" at bounding box center [205, 209] width 28 height 12
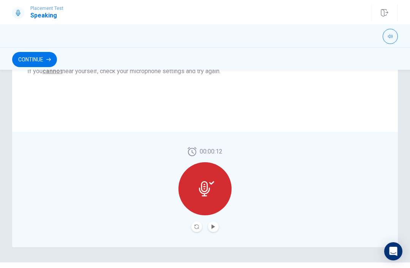
click at [216, 225] on button "Play Audio" at bounding box center [213, 227] width 11 height 11
click at [214, 224] on button "Pause Audio" at bounding box center [213, 227] width 11 height 11
click at [214, 223] on button "Pause Audio" at bounding box center [213, 227] width 11 height 11
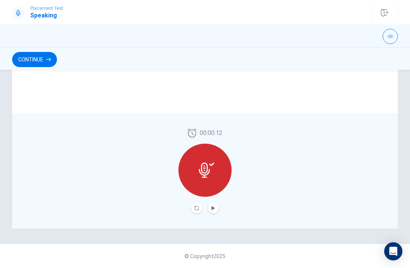
scroll to position [187, 0]
click at [199, 212] on button "Record Again" at bounding box center [196, 208] width 11 height 11
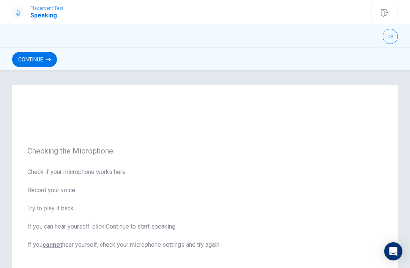
scroll to position [0, 0]
click at [32, 63] on button "Continue" at bounding box center [34, 59] width 45 height 15
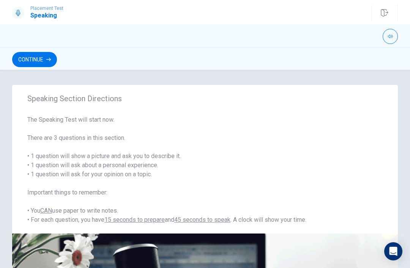
click at [28, 60] on button "Continue" at bounding box center [34, 59] width 45 height 15
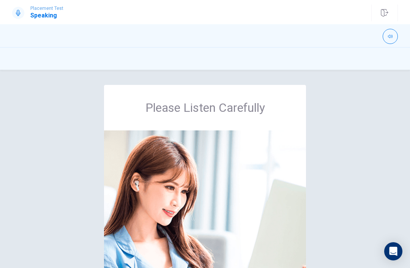
scroll to position [0, 0]
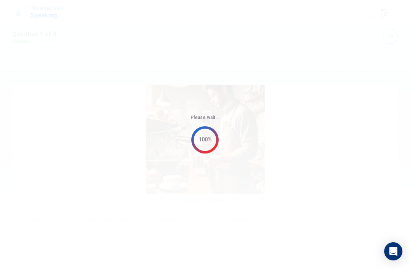
click at [288, 145] on div "Please wait... 100%" at bounding box center [205, 134] width 410 height 268
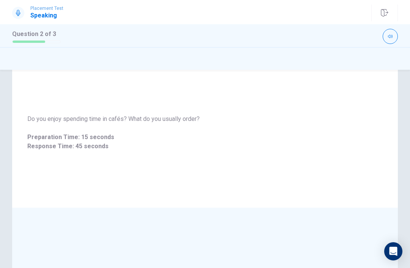
scroll to position [27, 0]
click at [288, 184] on div "Why are cafés popular places for socializing and working? Preparation Time: 15 …" at bounding box center [205, 133] width 386 height 150
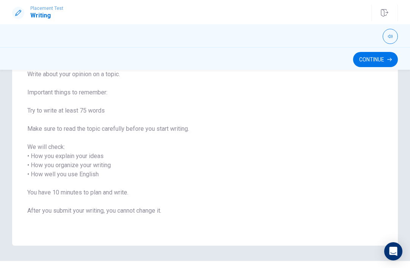
scroll to position [73, 0]
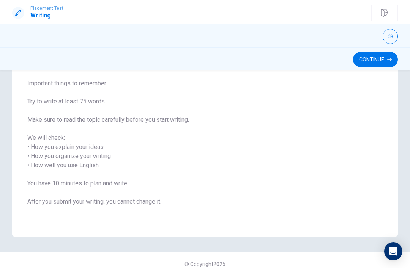
click at [288, 61] on button "Continue" at bounding box center [375, 59] width 45 height 15
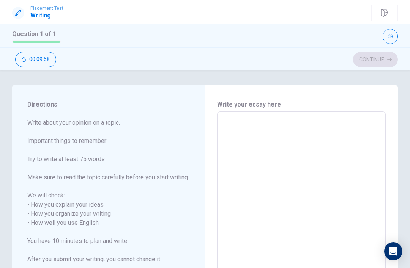
scroll to position [0, 0]
click at [253, 124] on textarea at bounding box center [301, 223] width 158 height 211
type textarea "E"
type textarea "x"
type textarea "Er"
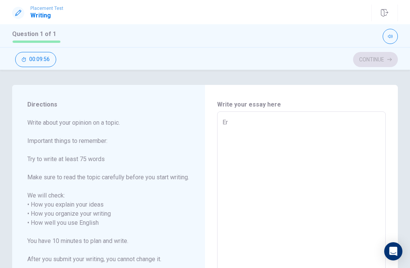
type textarea "x"
type textarea "E"
type textarea "x"
type textarea "A"
type textarea "x"
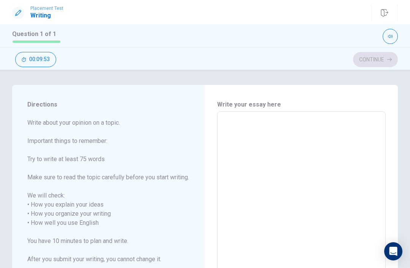
type textarea "J"
type textarea "x"
type textarea "Jj"
type textarea "x"
type textarea "Jjj"
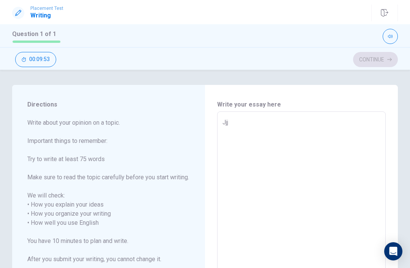
type textarea "x"
type textarea "Jj"
type textarea "x"
type textarea "J"
type textarea "x"
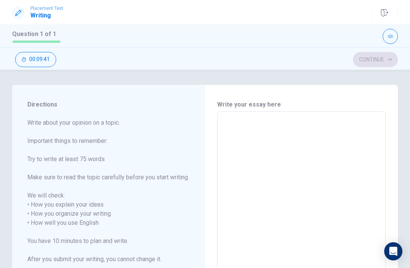
click at [266, 127] on textarea at bounding box center [301, 223] width 158 height 211
type textarea "T"
type textarea "x"
type textarea "Th"
type textarea "x"
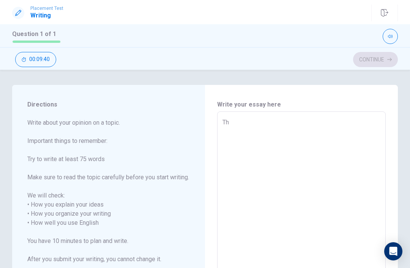
type textarea "The"
type textarea "x"
type textarea "The"
type textarea "x"
type textarea "The m"
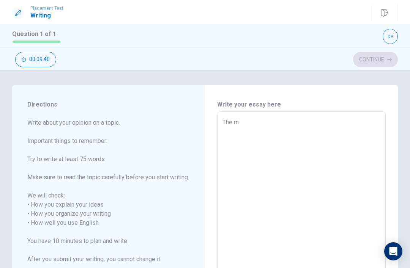
type textarea "x"
type textarea "The mo"
type textarea "x"
type textarea "The mos"
type textarea "x"
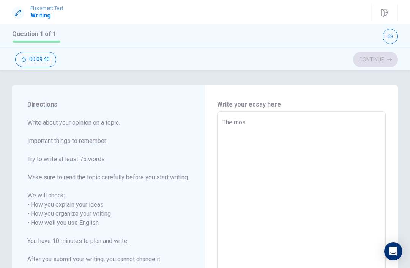
type textarea "The most"
type textarea "x"
type textarea "The most"
type textarea "x"
type textarea "The most m"
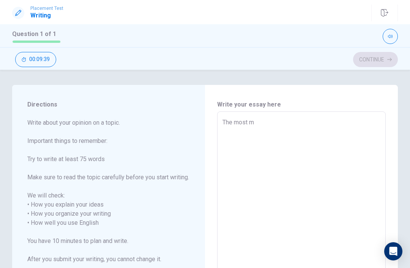
type textarea "x"
type textarea "The most me"
type textarea "x"
type textarea "The most mem"
type textarea "x"
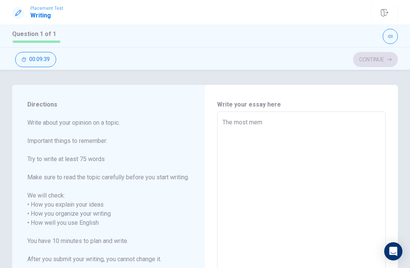
type textarea "The most memo"
type textarea "x"
type textarea "The most memor"
type textarea "x"
type textarea "The most memory"
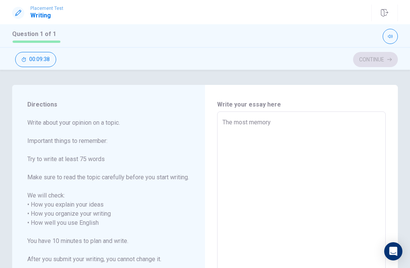
type textarea "x"
type textarea "The most memory"
type textarea "x"
type textarea "The most memory"
type textarea "x"
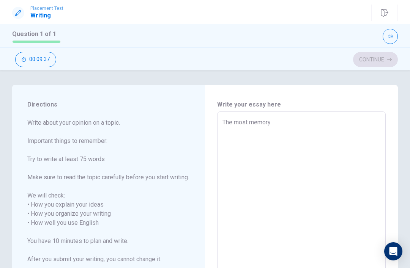
type textarea "The most memor"
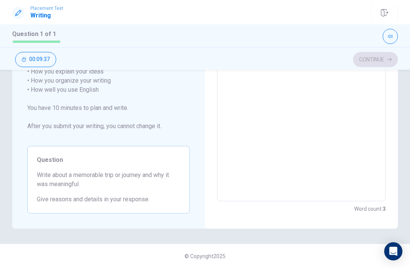
type textarea "x"
type textarea "The most memo"
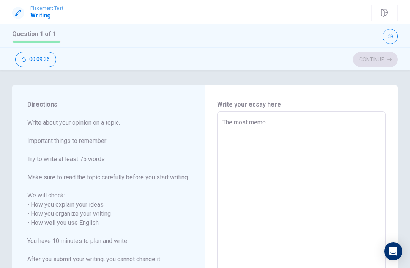
type textarea "x"
type textarea "The most mem"
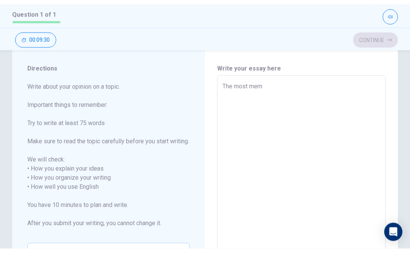
type textarea "x"
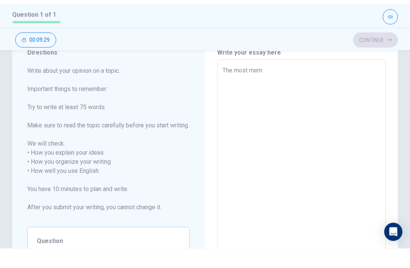
scroll to position [42, 0]
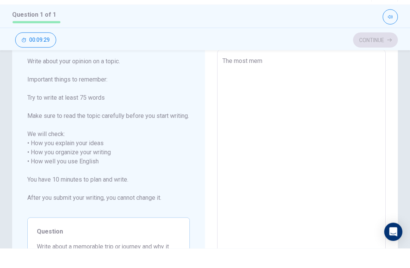
type textarea "The most memo"
type textarea "x"
type textarea "The most memor"
type textarea "x"
type textarea "The most memora"
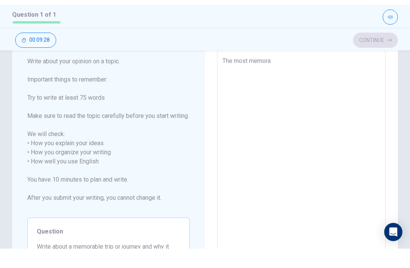
type textarea "x"
type textarea "The most memorab"
type textarea "x"
type textarea "The most memorabl"
type textarea "x"
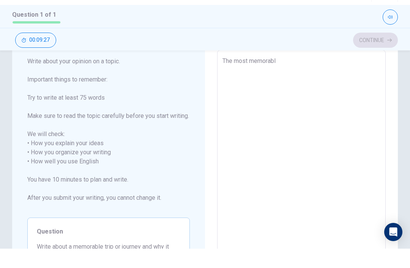
type textarea "The most memorable"
type textarea "x"
type textarea "The most memorable"
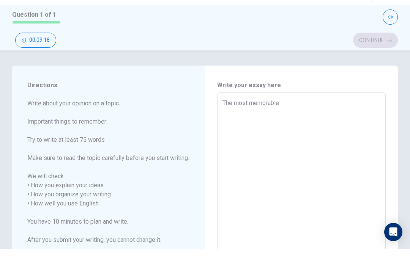
scroll to position [-1, 0]
type textarea "x"
click at [288, 118] on textarea "The most memorable" at bounding box center [301, 223] width 158 height 211
type textarea "The most memorable t"
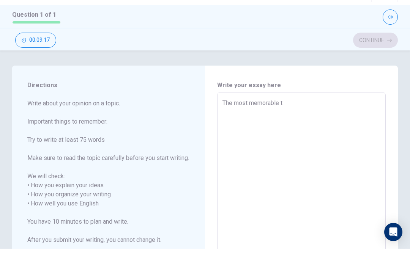
type textarea "x"
type textarea "The most memorable tr"
type textarea "x"
type textarea "The most memorable tri"
type textarea "x"
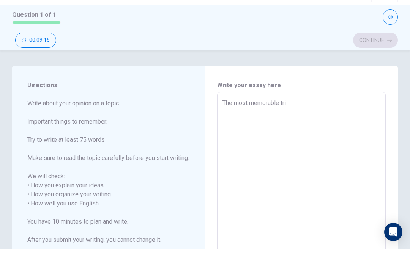
type textarea "The most memorable trip"
type textarea "x"
type textarea "The most memorable trip"
type textarea "x"
type textarea "The most memorable trip w"
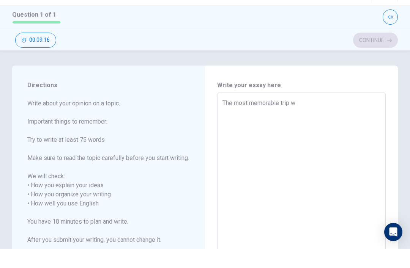
type textarea "x"
type textarea "The most memorable trip wa"
type textarea "x"
type textarea "The most memorable trip was"
type textarea "x"
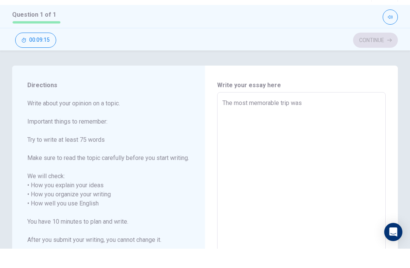
type textarea "The most memorable trip was"
type textarea "x"
type textarea "The most memorable trip was w"
type textarea "x"
type textarea "The most memorable trip was"
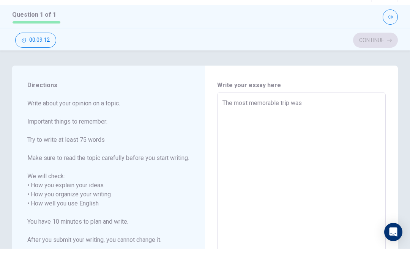
type textarea "x"
type textarea "The most memorable trip was"
type textarea "x"
type textarea "The most memorable trip was"
type textarea "x"
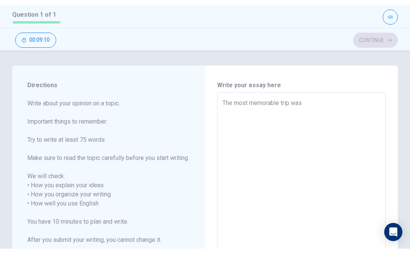
type textarea "The most memorable trip was w"
type textarea "x"
type textarea "The most memorable trip was wi"
type textarea "x"
type textarea "The most memorable trip was wit"
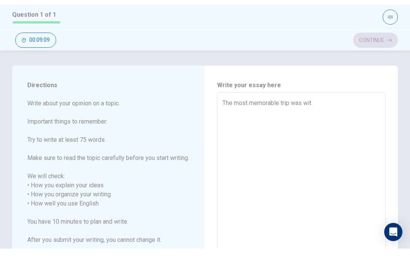
type textarea "x"
type textarea "The most memorable trip was with"
type textarea "x"
type textarea "The most memorable trip was with"
type textarea "x"
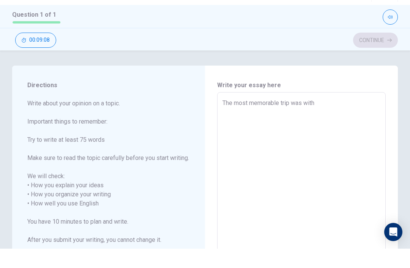
type textarea "The most memorable trip was with m"
type textarea "x"
type textarea "The most memorable trip was with my"
type textarea "x"
type textarea "The most memorable trip was with my"
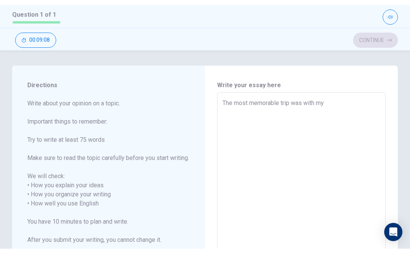
type textarea "x"
type textarea "The most memorable trip was with my b"
type textarea "x"
type textarea "The most memorable trip was with my be"
type textarea "x"
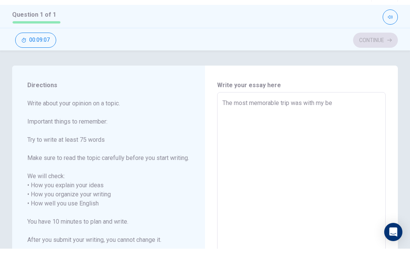
type textarea "The most memorable trip was with my bes"
type textarea "x"
type textarea "The most memorable trip was with my best"
type textarea "x"
type textarea "The most memorable trip was with my best"
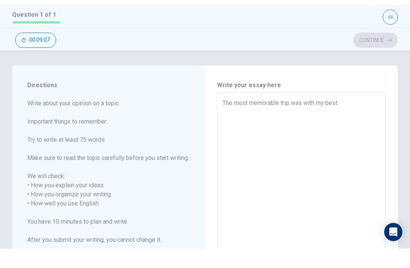
type textarea "x"
type textarea "The most memorable trip was with my best"
type textarea "x"
type textarea "The most memorable trip was with my bes"
type textarea "x"
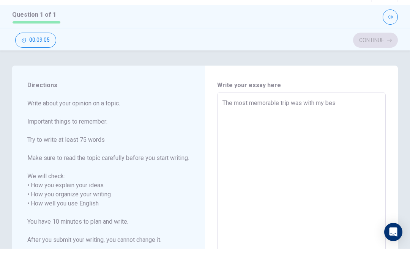
type textarea "The most memorable trip was with my be"
type textarea "x"
type textarea "The most memorable trip was with my b"
type textarea "x"
type textarea "The most memorable trip was with my"
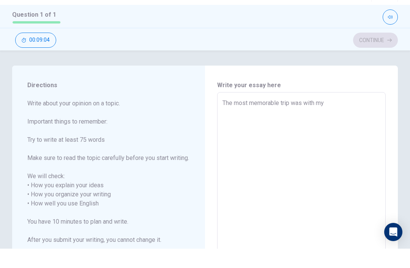
type textarea "x"
type textarea "The most memorable trip was with my o"
type textarea "x"
type textarea "The most memorable trip was with my ol"
type textarea "x"
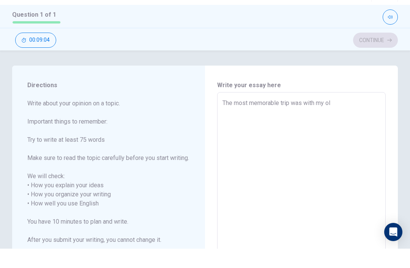
type textarea "The most memorable trip was with my o"
type textarea "x"
type textarea "The most memorable trip was with my"
type textarea "x"
type textarea "The most memorable trip was with my c"
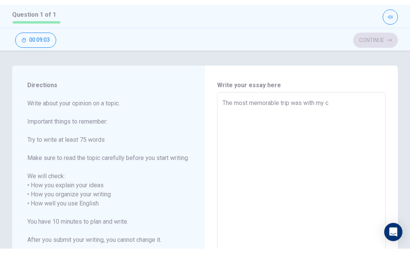
type textarea "x"
type textarea "The most memorable trip was with my cl"
type textarea "x"
type textarea "The most memorable trip was with my cla"
type textarea "x"
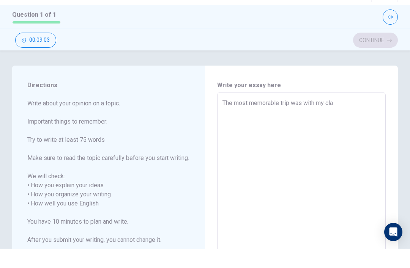
type textarea "The most memorable trip was with my clas"
type textarea "x"
type textarea "The most memorable trip was with my class"
type textarea "x"
type textarea "The most memorable trip was with my classm"
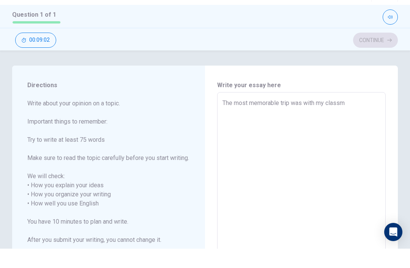
type textarea "x"
type textarea "The most memorable trip was with my classma"
type textarea "x"
type textarea "The most memorable trip was with my classmat"
type textarea "x"
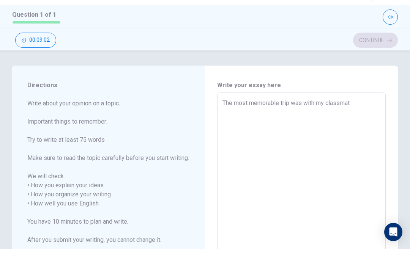
type textarea "The most memorable trip was with my classmate"
type textarea "x"
type textarea "The most memorable trip was with my classmates"
type textarea "x"
type textarea "The most memorable trip was with my classmates,"
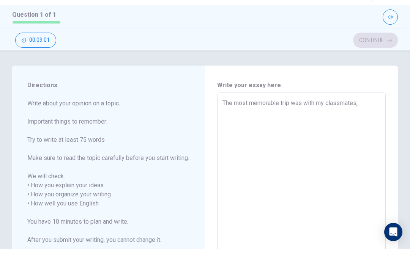
type textarea "x"
type textarea "The most memorable trip was with my classmates,"
type textarea "x"
type textarea "The most memorable trip was with my classmates, a"
type textarea "x"
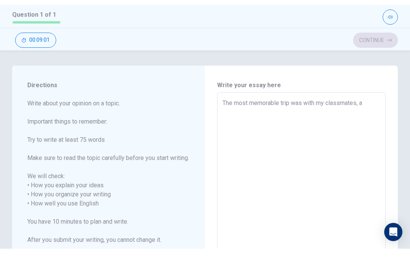
type textarea "The most memorable trip was with my classmates,"
type textarea "x"
type textarea "The most memorable trip was with my classmates,"
type textarea "x"
type textarea "The most memorable trip was with my classmates,"
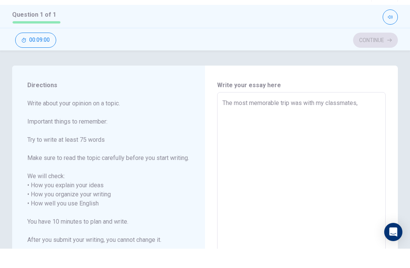
type textarea "x"
type textarea "The most memorable trip was with my classmates, a"
type textarea "x"
type textarea "The most memorable trip was with my classmates, an"
type textarea "x"
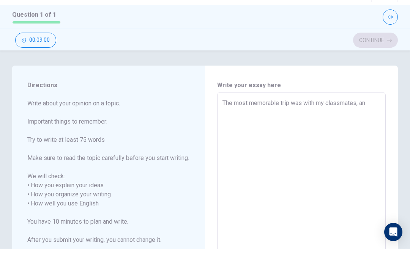
type textarea "The most memorable trip was with my classmates, and"
type textarea "x"
type textarea "The most memorable trip was with my classmates, and"
type textarea "x"
type textarea "The most memorable trip was with my classmates, and a"
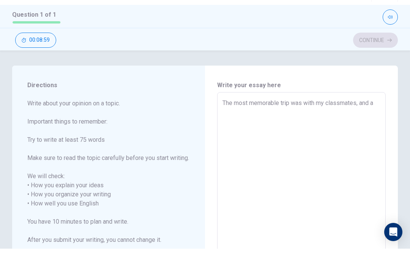
type textarea "x"
click at [288, 118] on textarea "The most memorable trip was with my classmates and also my best firends." at bounding box center [301, 223] width 158 height 211
